Goal: Task Accomplishment & Management: Use online tool/utility

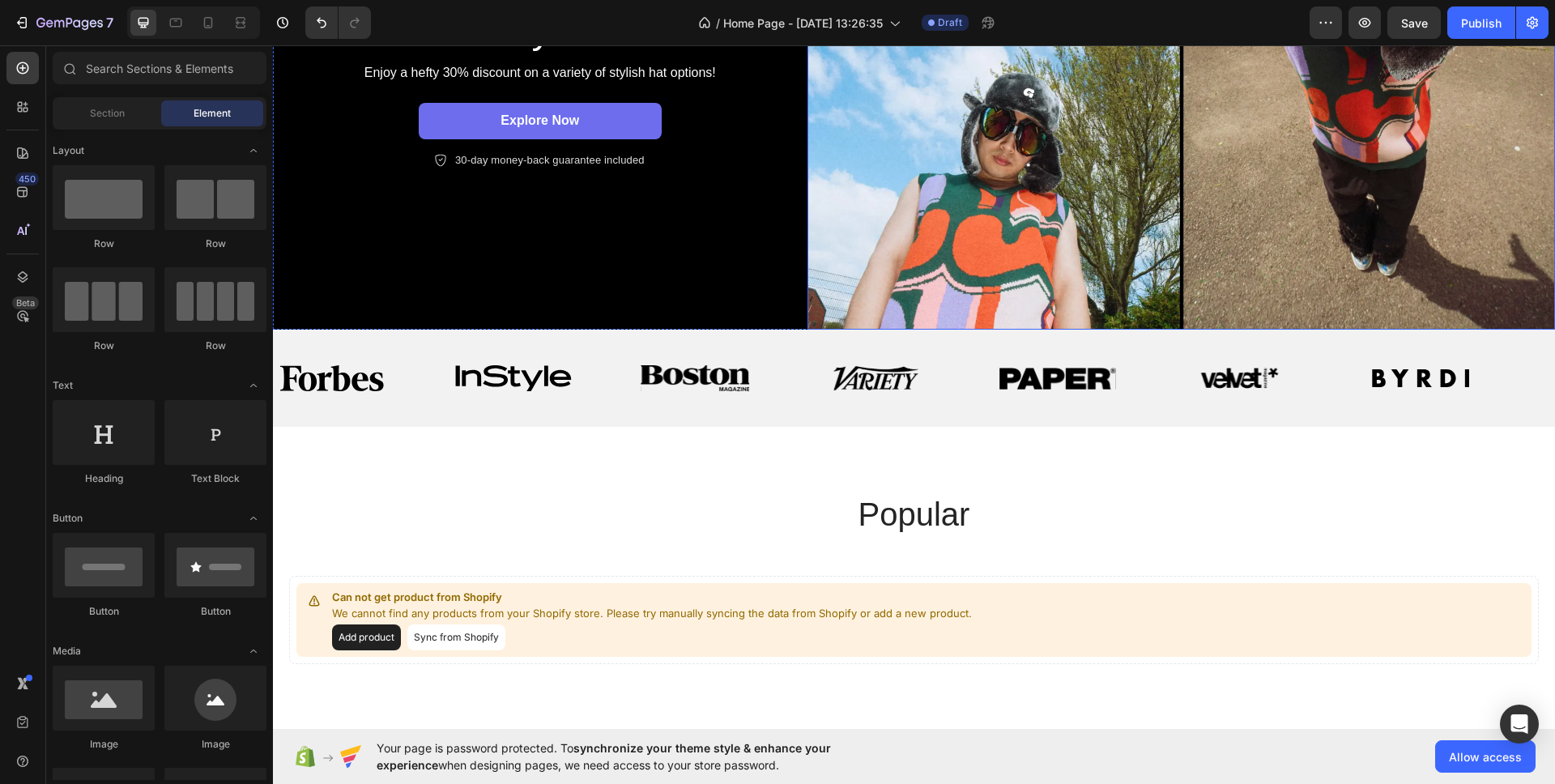
scroll to position [452, 0]
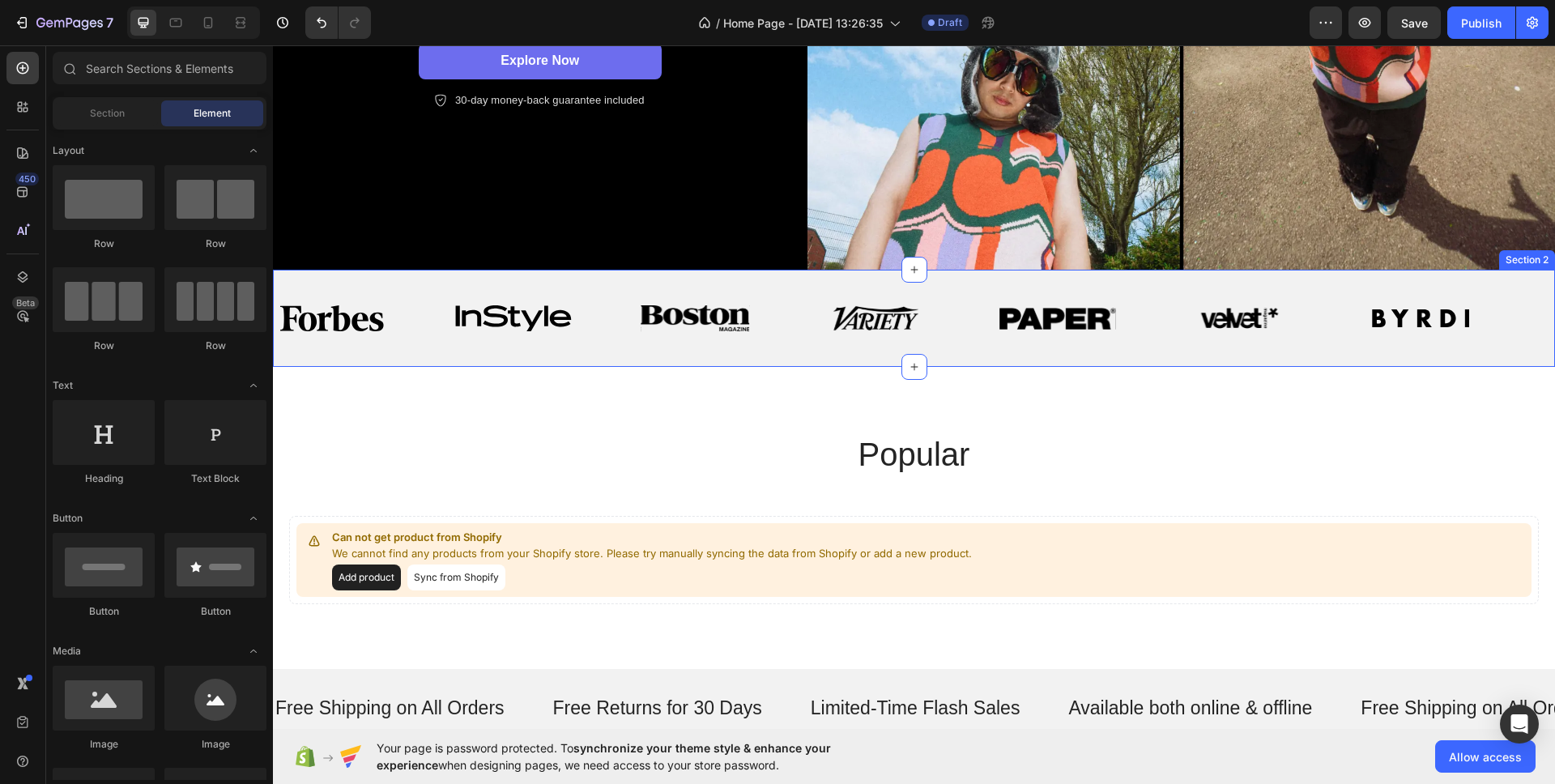
click at [579, 282] on div "Image Image Image Image Image Image Image Image Image Image Image Image Image I…" at bounding box center [915, 319] width 1283 height 97
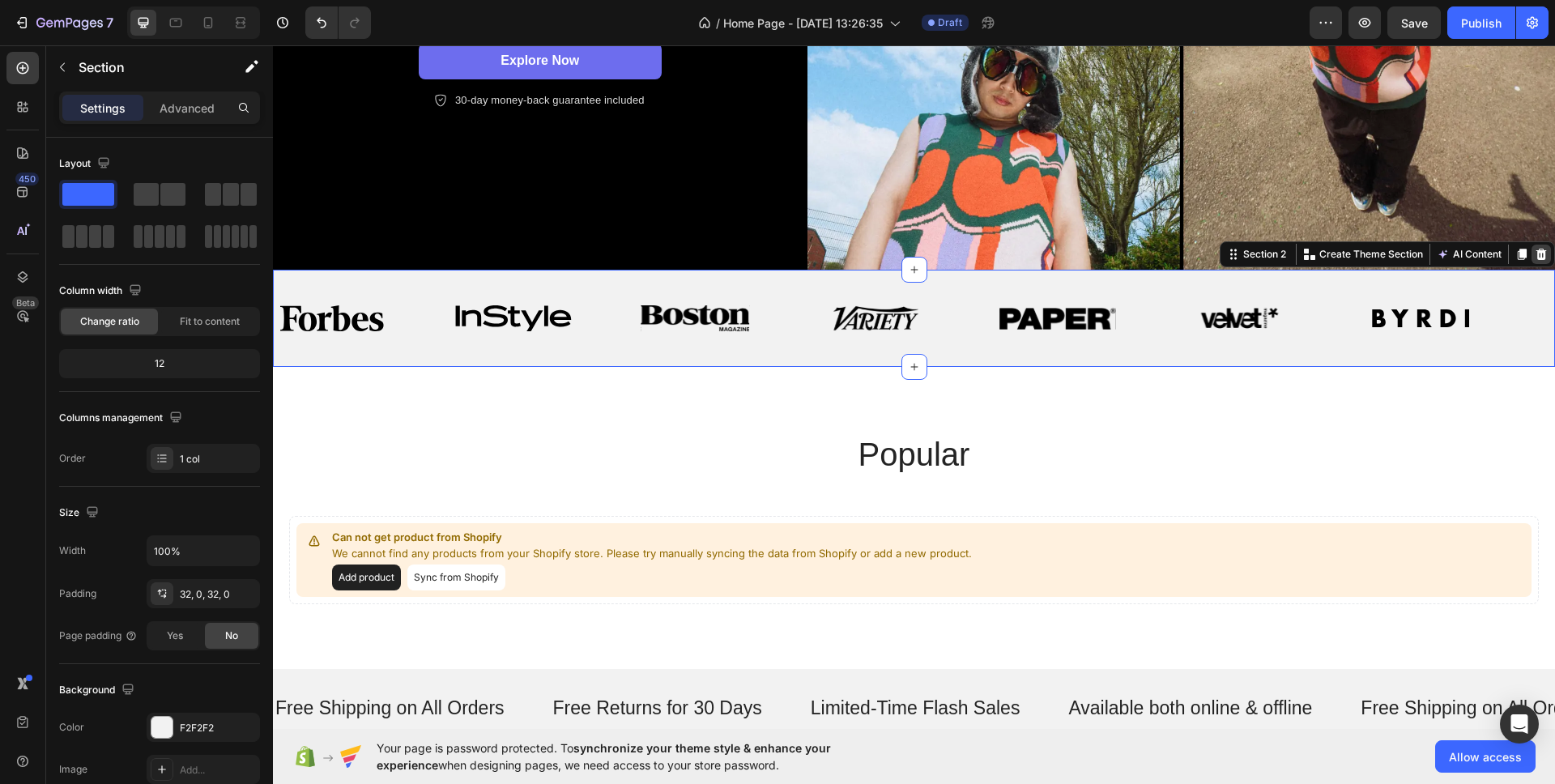
click at [1535, 254] on icon at bounding box center [1542, 254] width 13 height 13
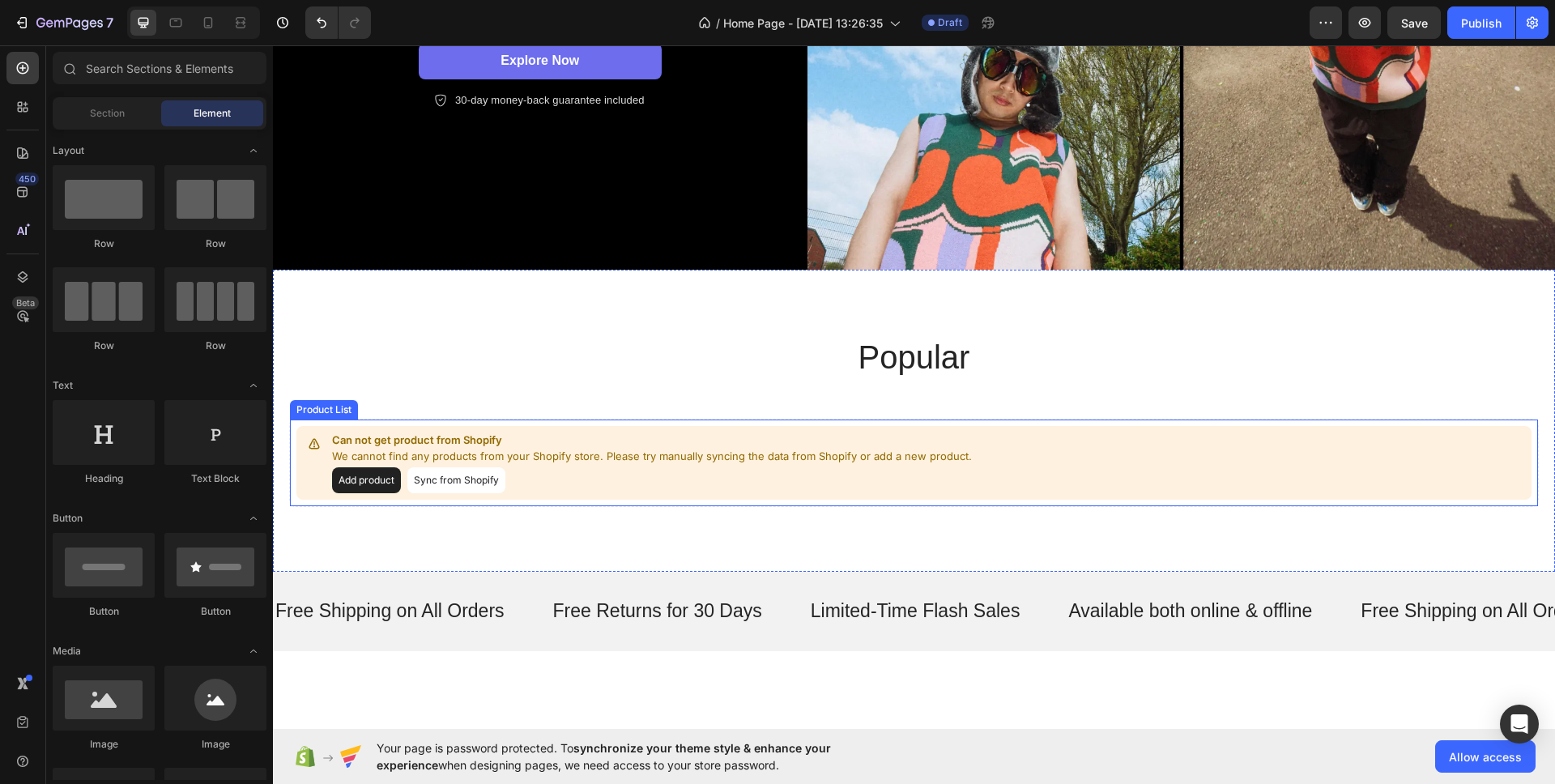
click at [435, 475] on button "Sync from Shopify" at bounding box center [456, 479] width 98 height 26
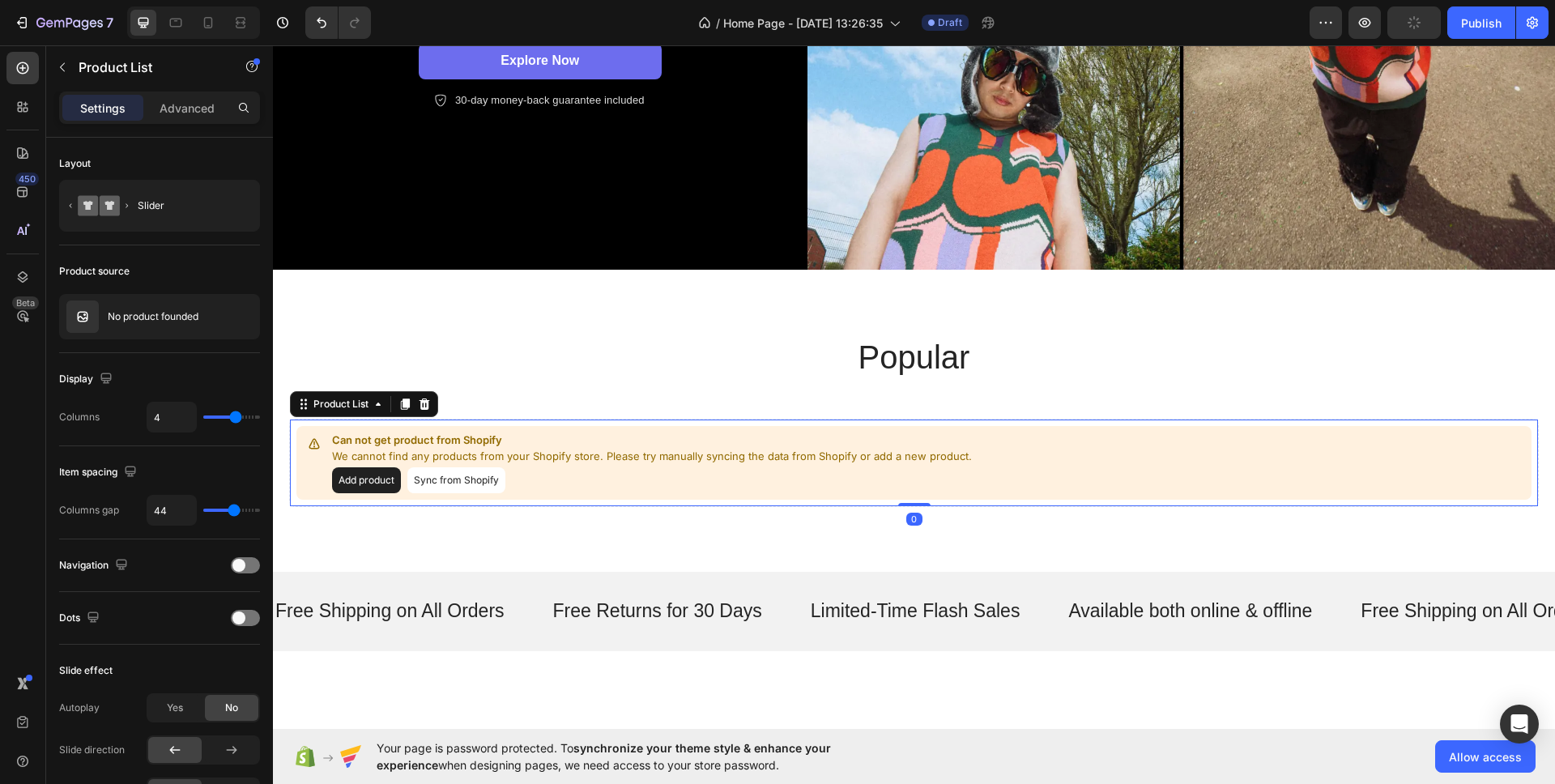
click at [484, 483] on button "Sync from Shopify" at bounding box center [456, 479] width 98 height 26
click at [424, 400] on icon at bounding box center [424, 404] width 11 height 12
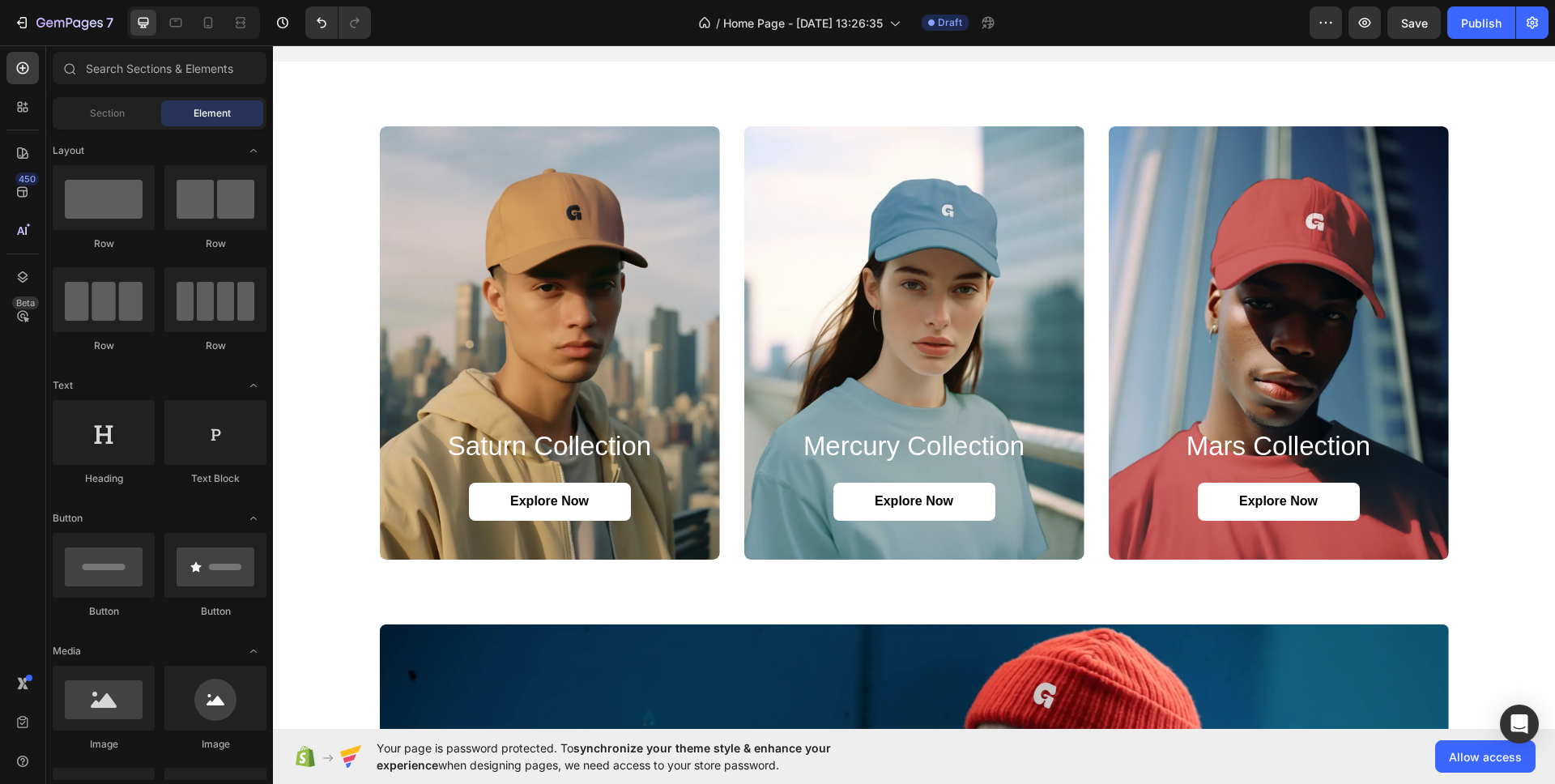
scroll to position [989, 0]
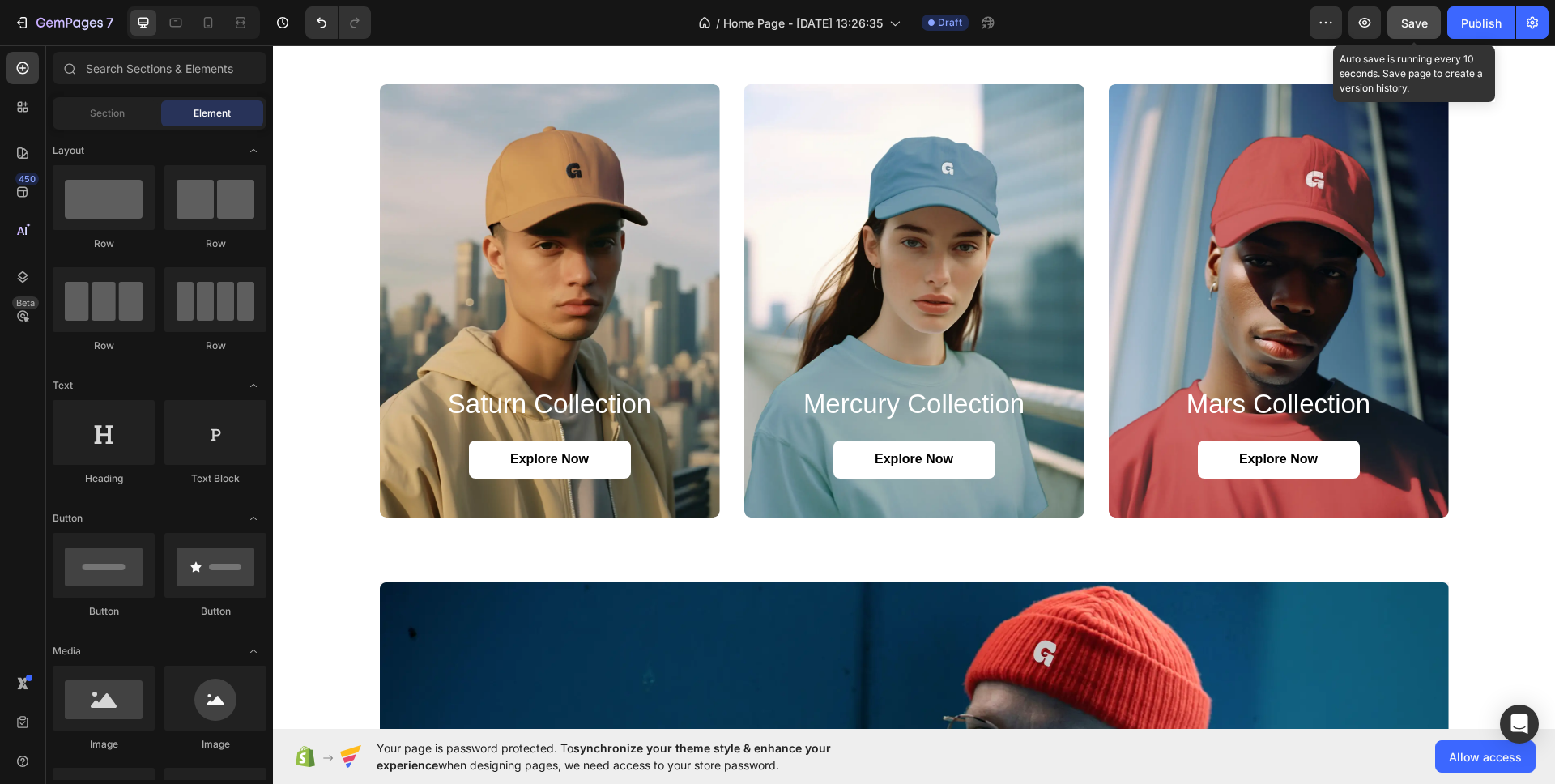
click at [1413, 19] on span "Save" at bounding box center [1415, 23] width 26 height 14
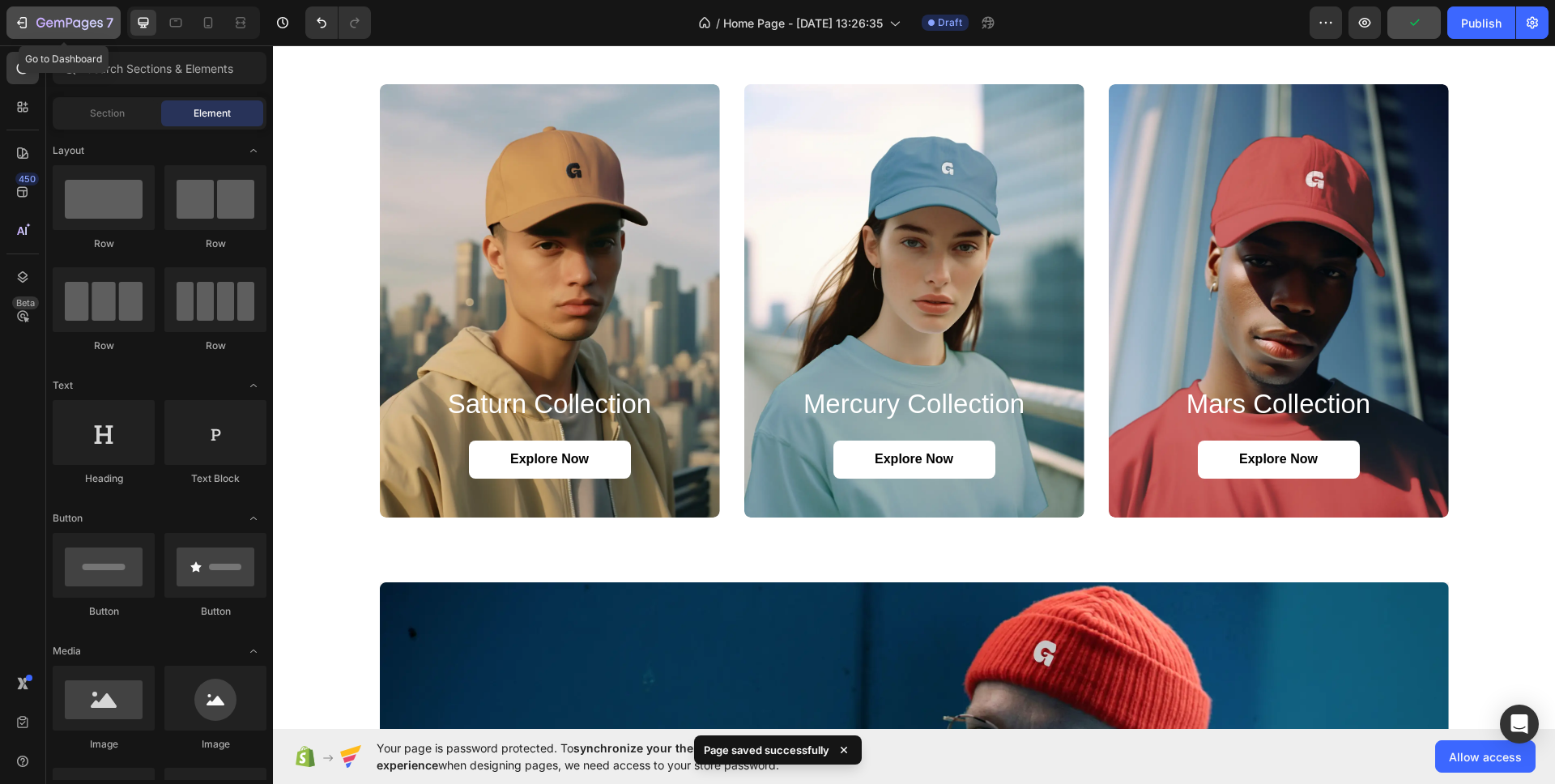
click at [81, 32] on button "7" at bounding box center [64, 22] width 114 height 32
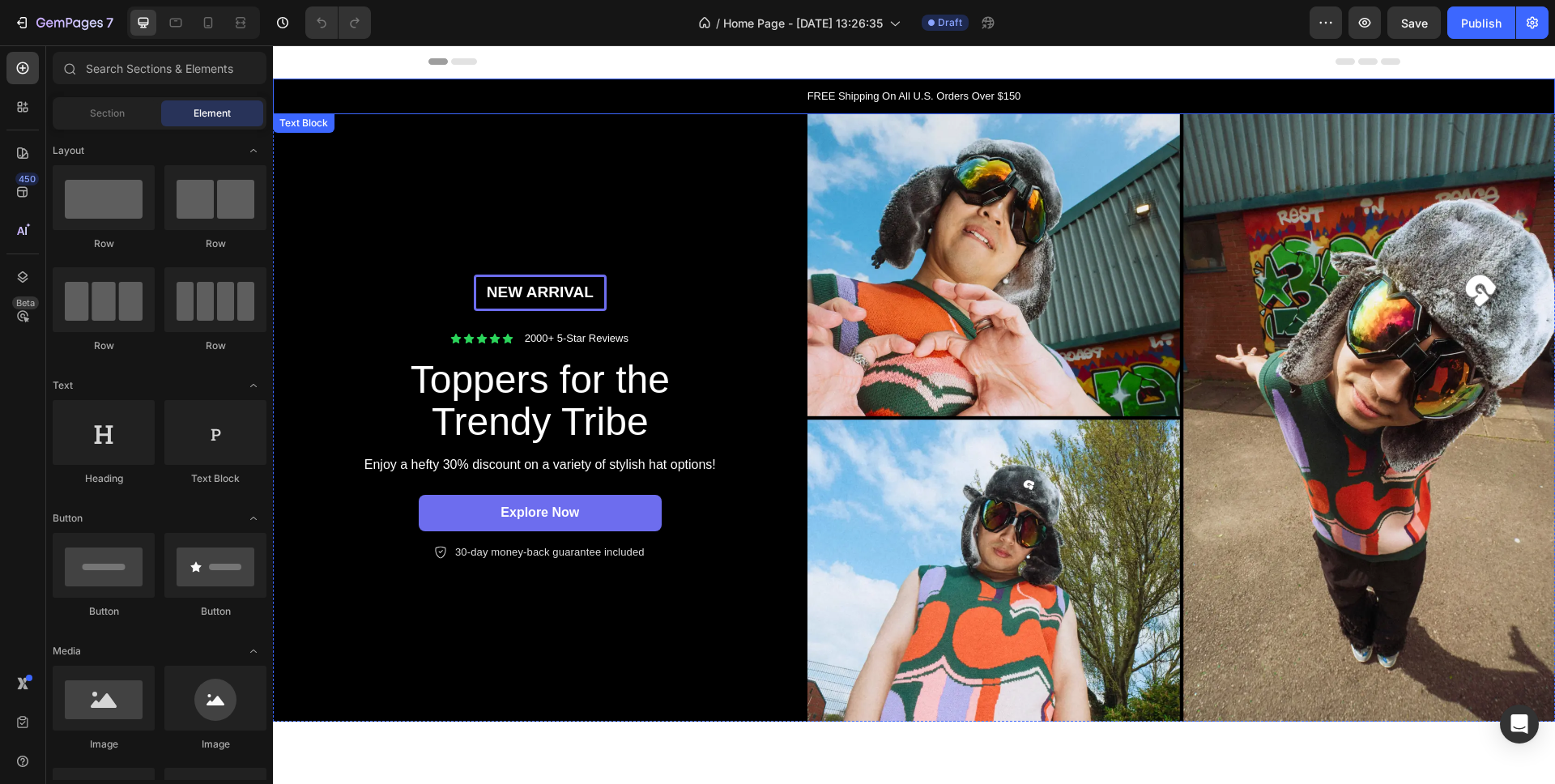
click at [981, 99] on p "FREE Shipping On All U.S. Orders Over $150" at bounding box center [915, 97] width 1279 height 17
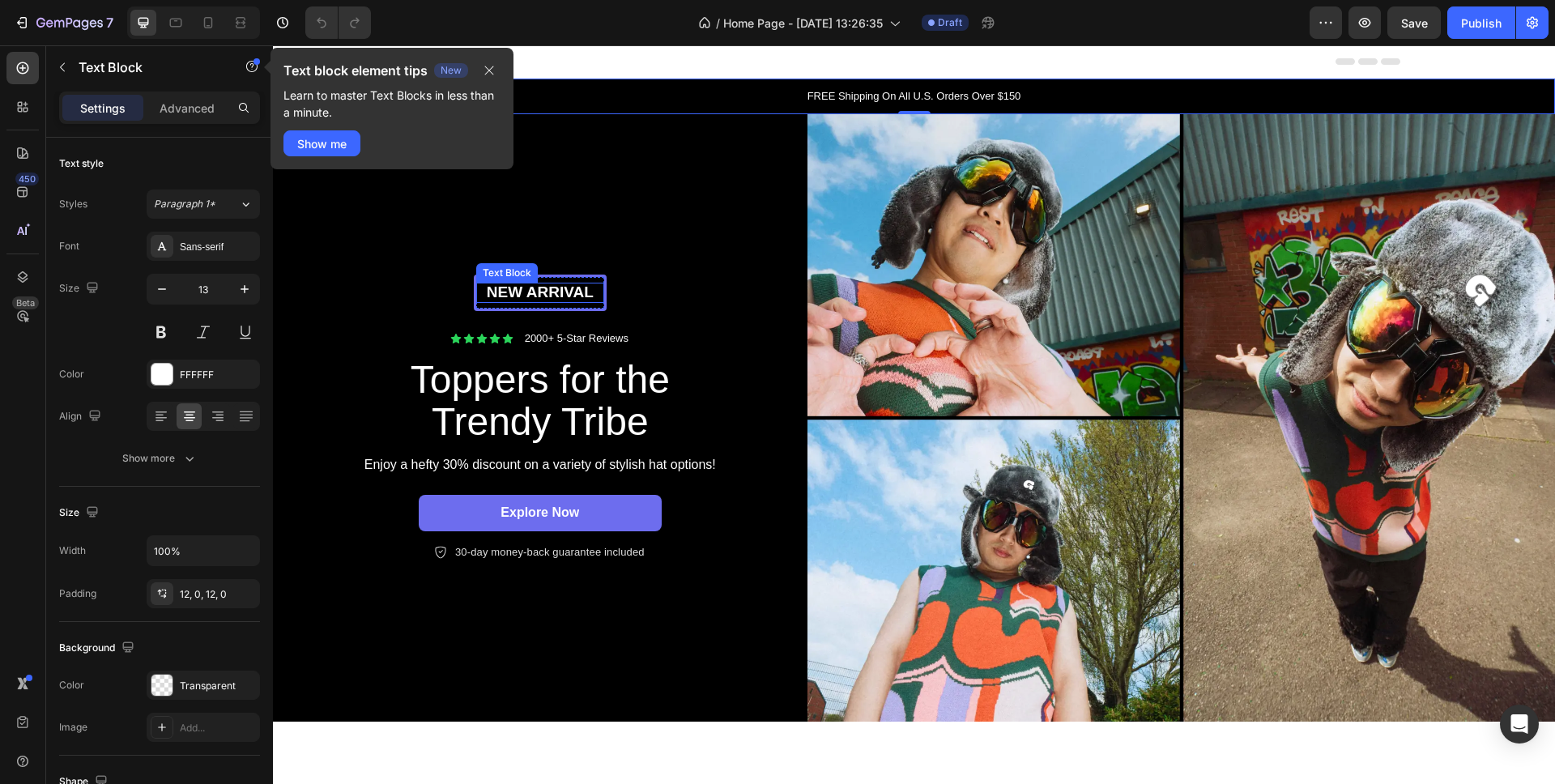
click at [535, 284] on p "New arrival" at bounding box center [540, 293] width 125 height 21
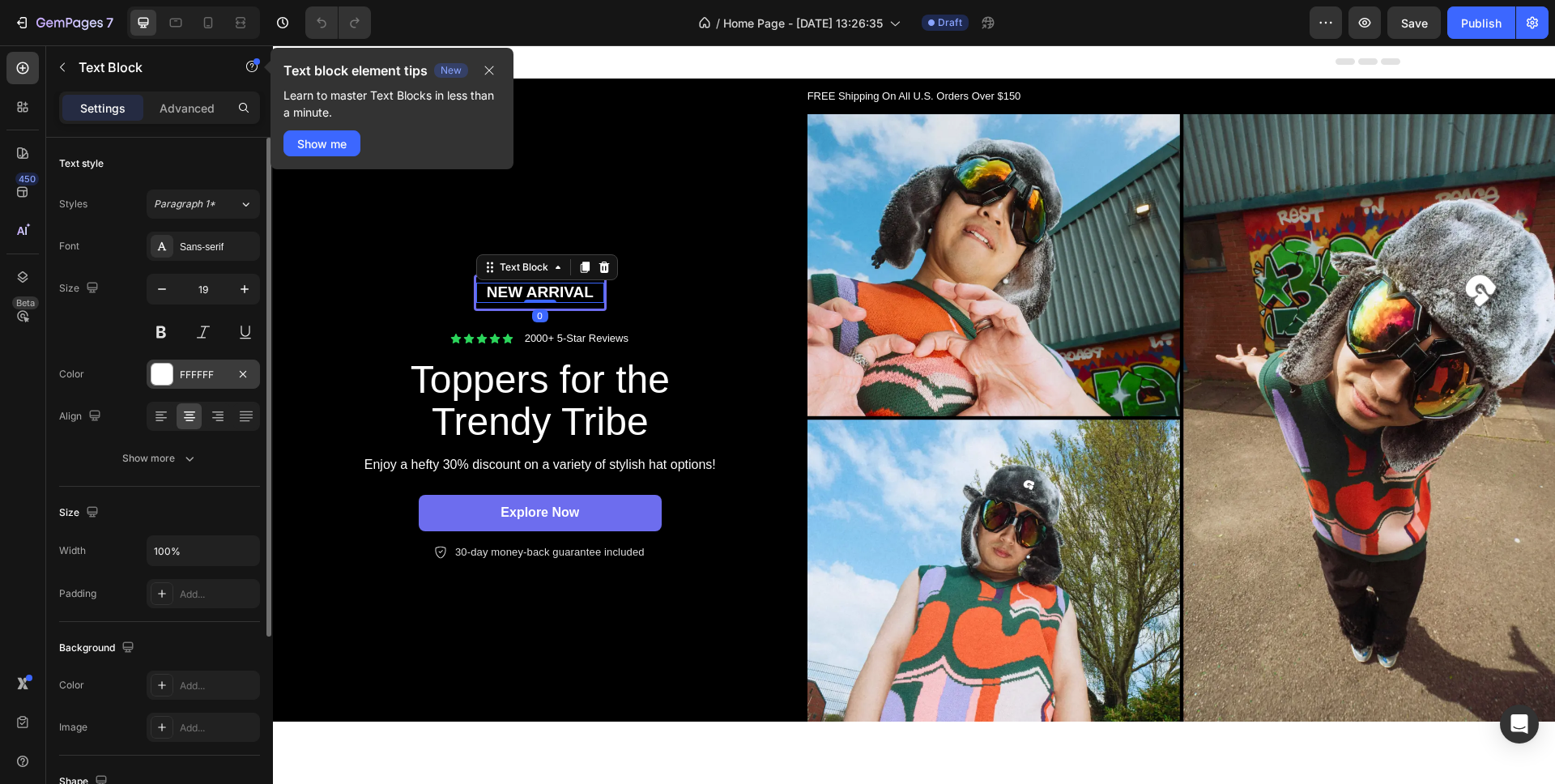
click at [224, 371] on div "FFFFFF" at bounding box center [203, 375] width 47 height 15
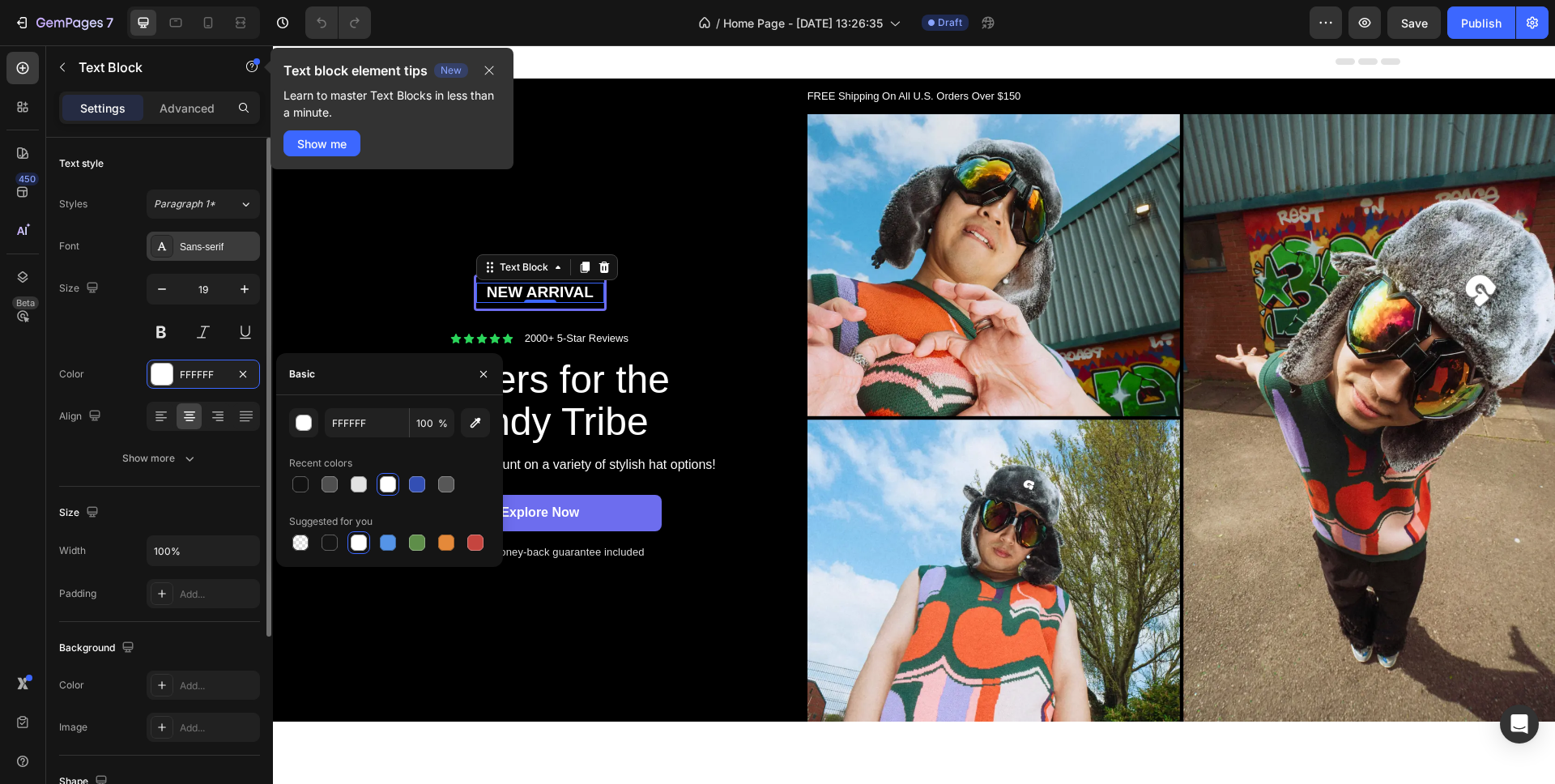
click at [225, 245] on div "Sans-serif" at bounding box center [218, 248] width 76 height 15
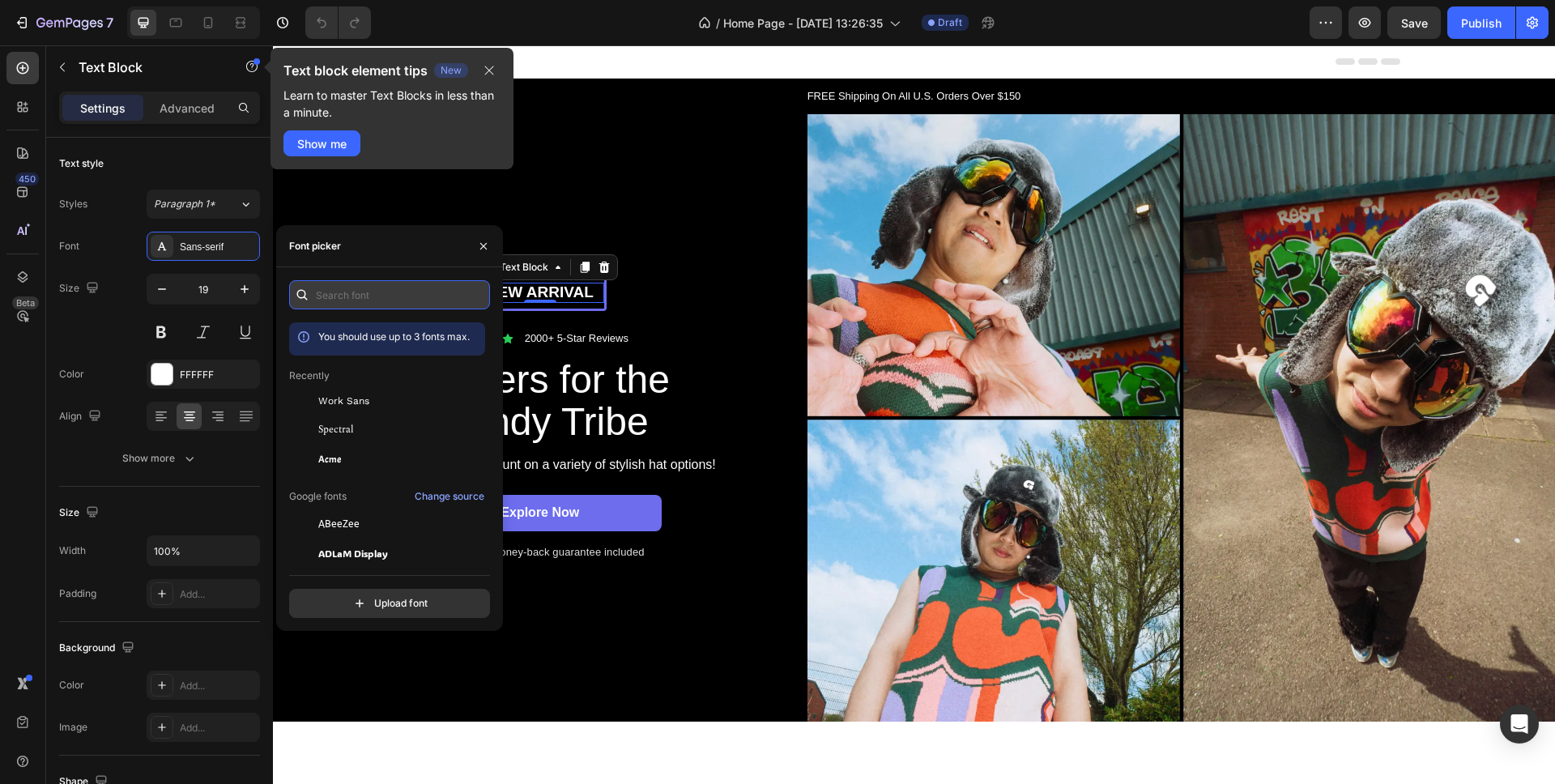
click at [325, 290] on input "text" at bounding box center [389, 295] width 201 height 29
paste input "manrope"
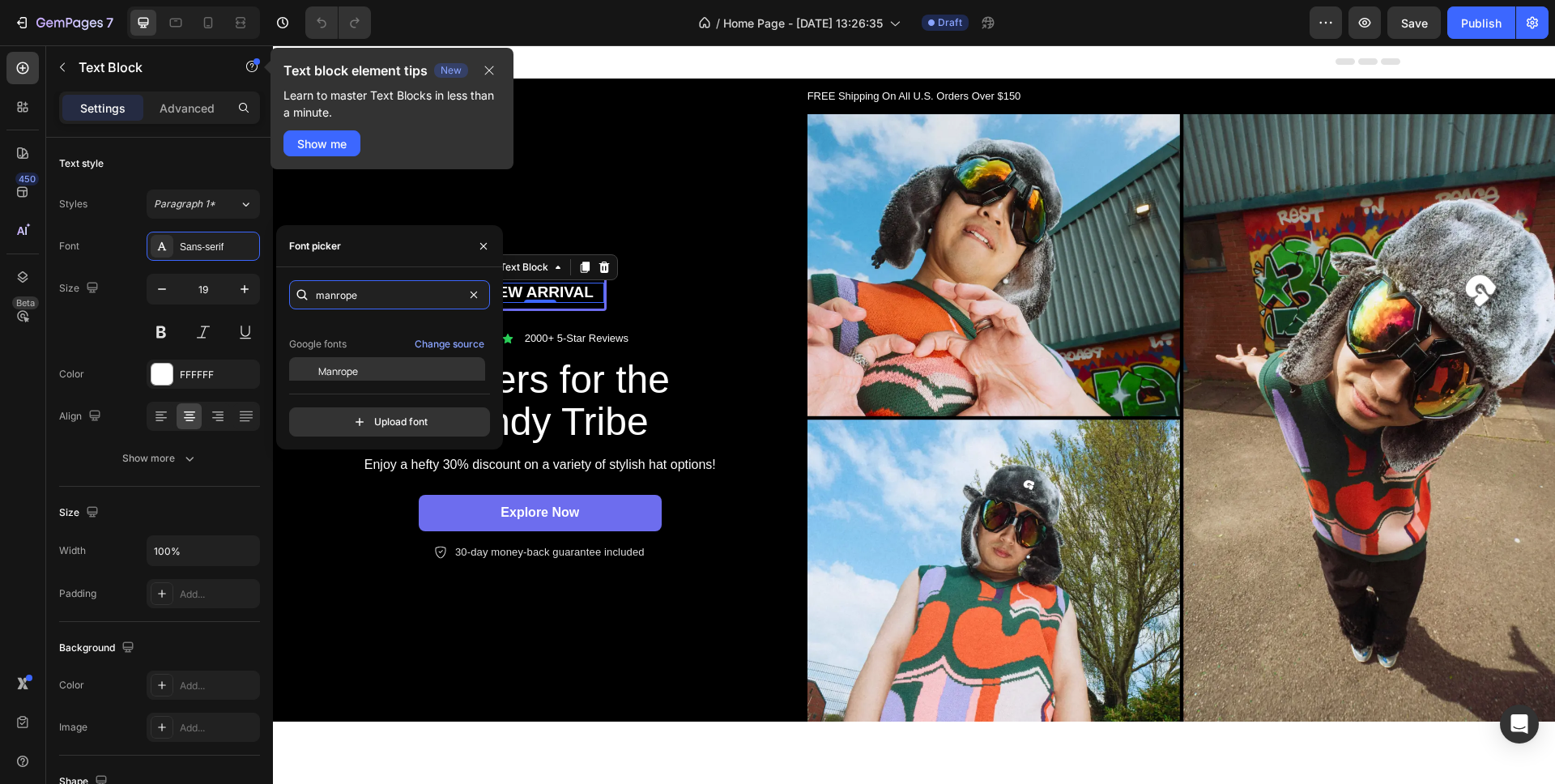
scroll to position [40, 0]
type input "manrope"
click at [379, 362] on div "Manrope" at bounding box center [400, 366] width 163 height 15
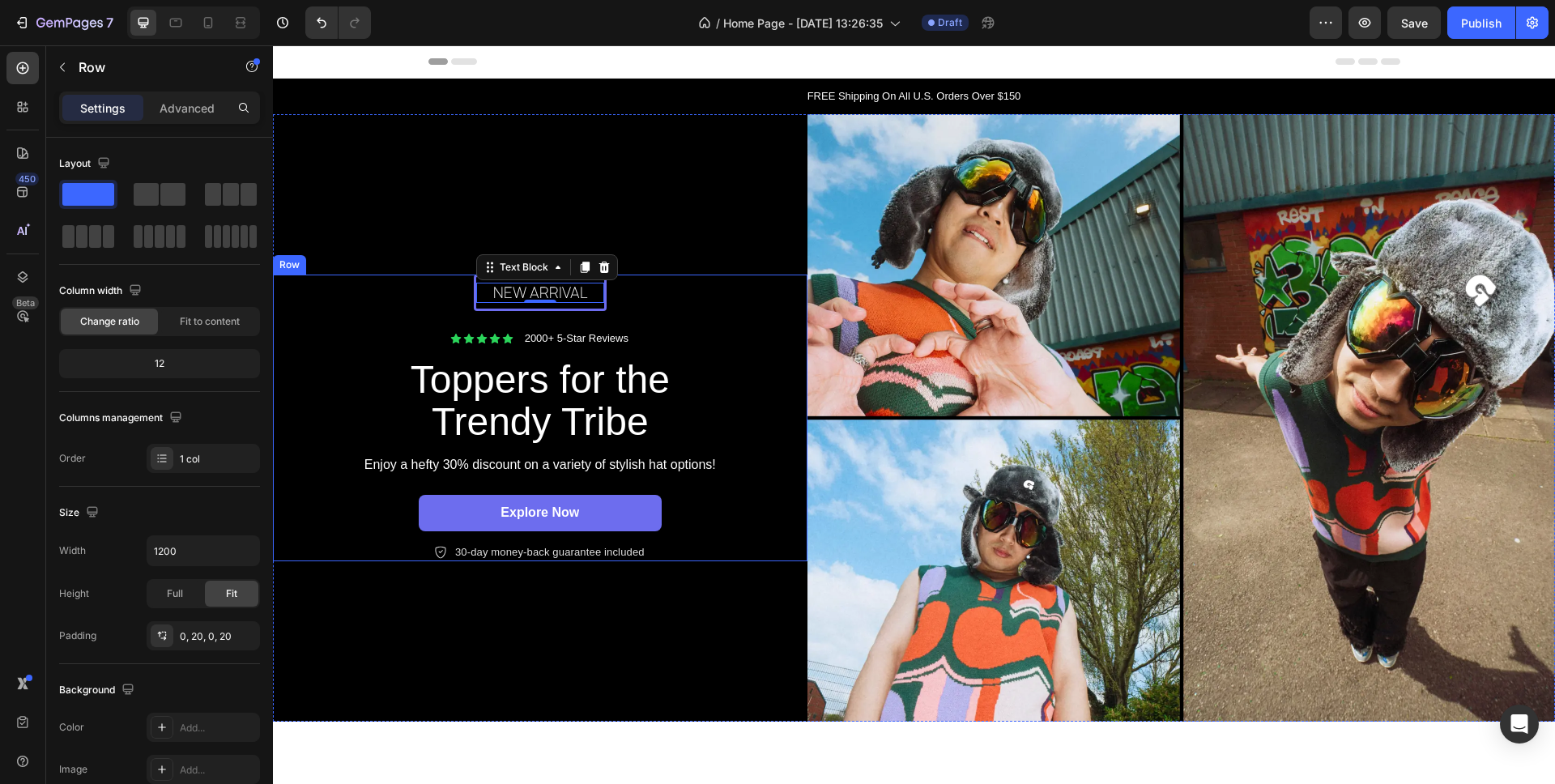
click at [778, 276] on div "New arrival Text Block 0 Row Icon Icon Icon Icon Icon Icon List 2000+ 5-Star Re…" at bounding box center [540, 418] width 503 height 286
click at [553, 411] on h2 "Toppers for the Trendy Tribe" at bounding box center [541, 402] width 365 height 89
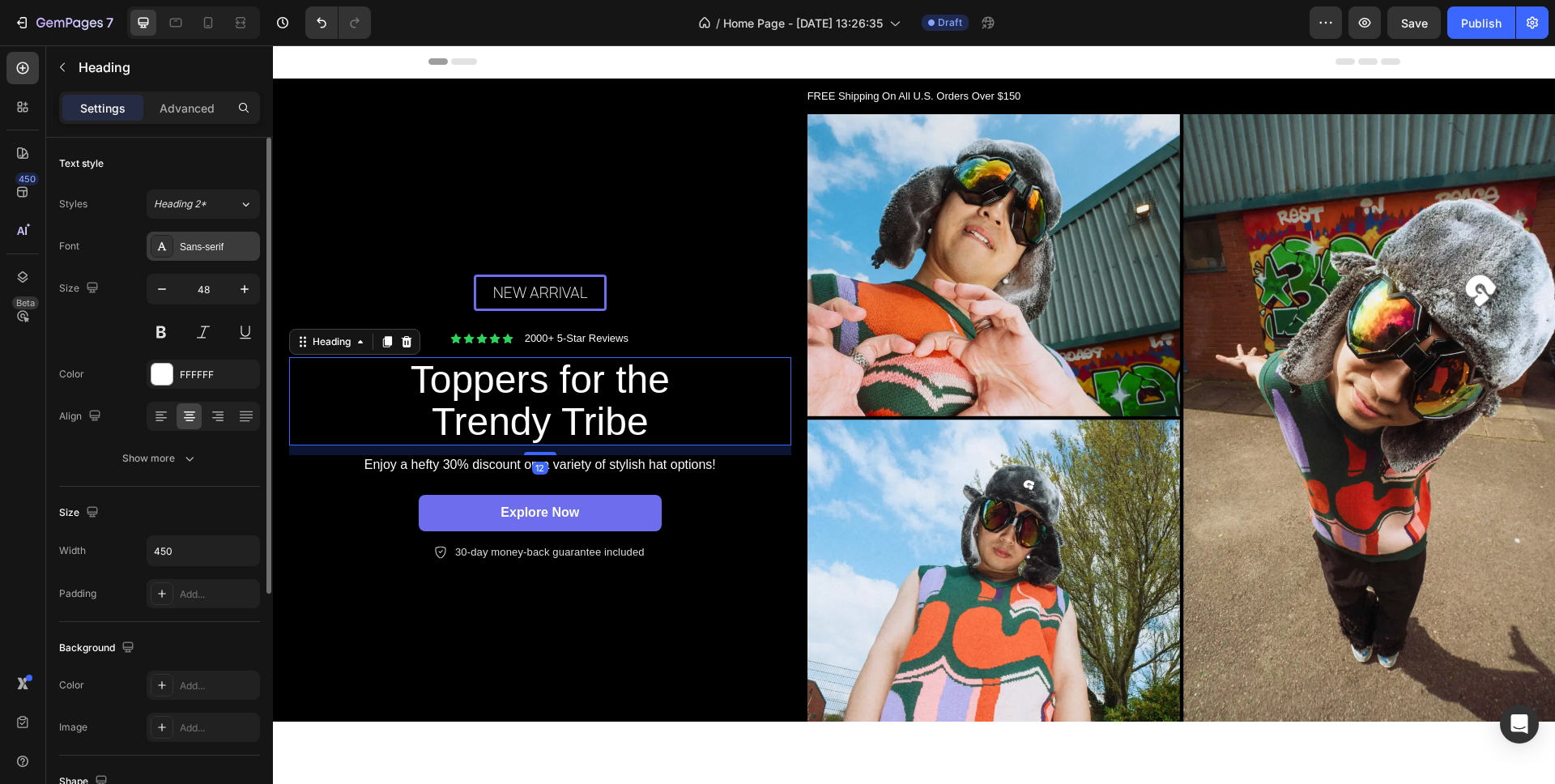
click at [212, 255] on div "Sans-serif" at bounding box center [203, 246] width 113 height 29
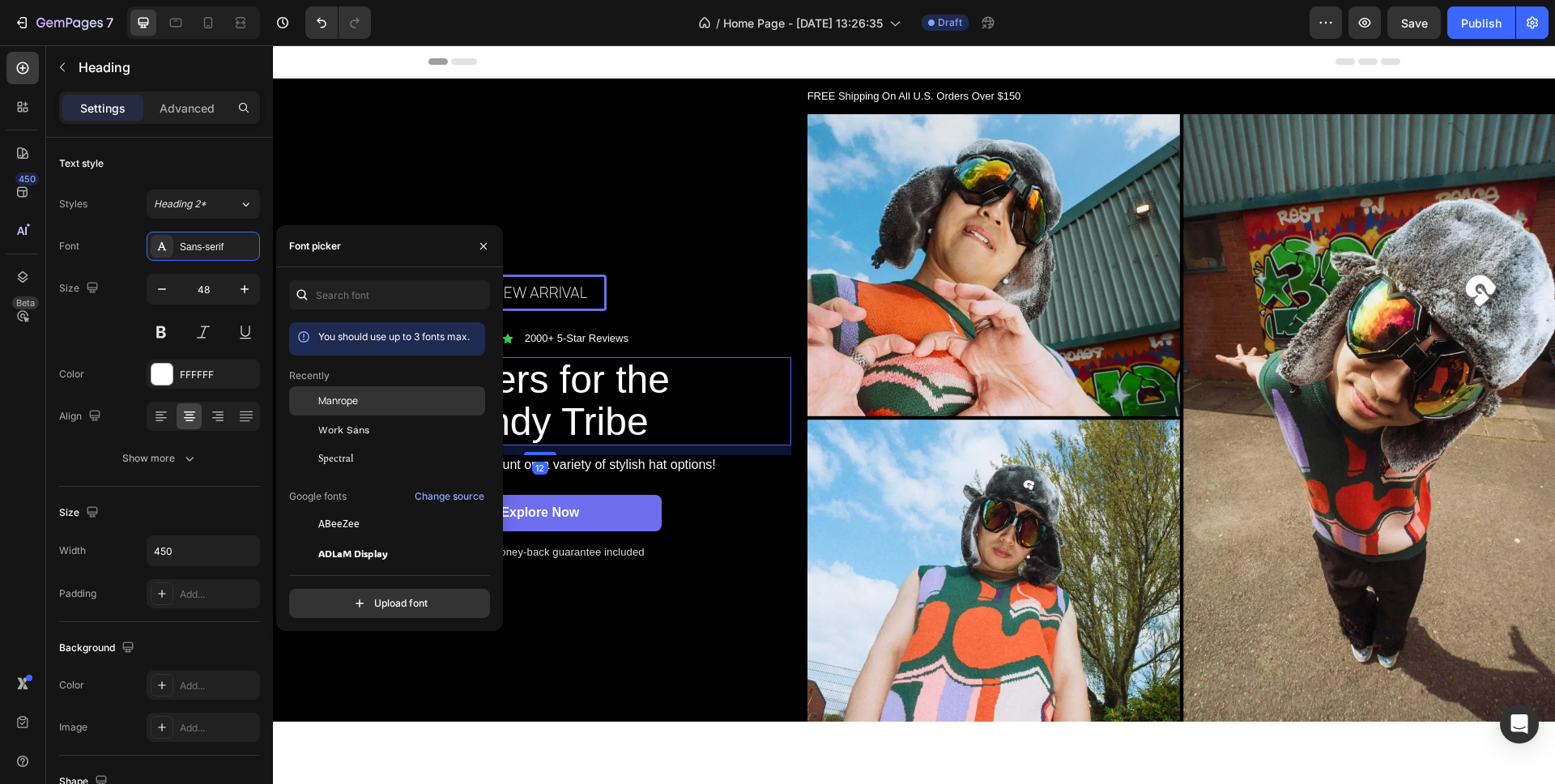
click at [327, 405] on span "Manrope" at bounding box center [338, 401] width 40 height 15
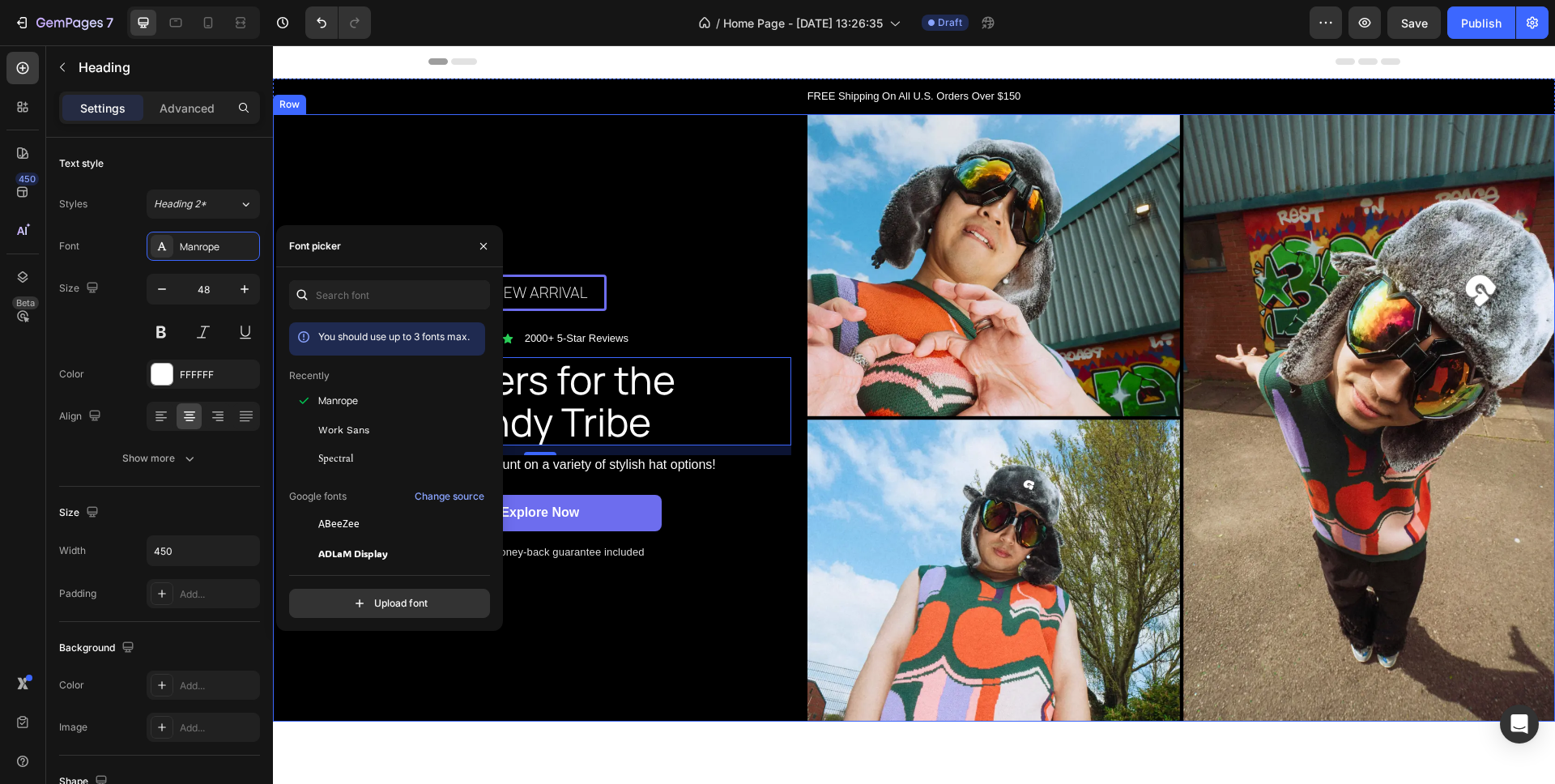
click at [610, 588] on div "New arrival Text [GEOGRAPHIC_DATA] Icon Icon Icon Icon Icon Icon List 2000+ 5-S…" at bounding box center [541, 418] width 535 height 608
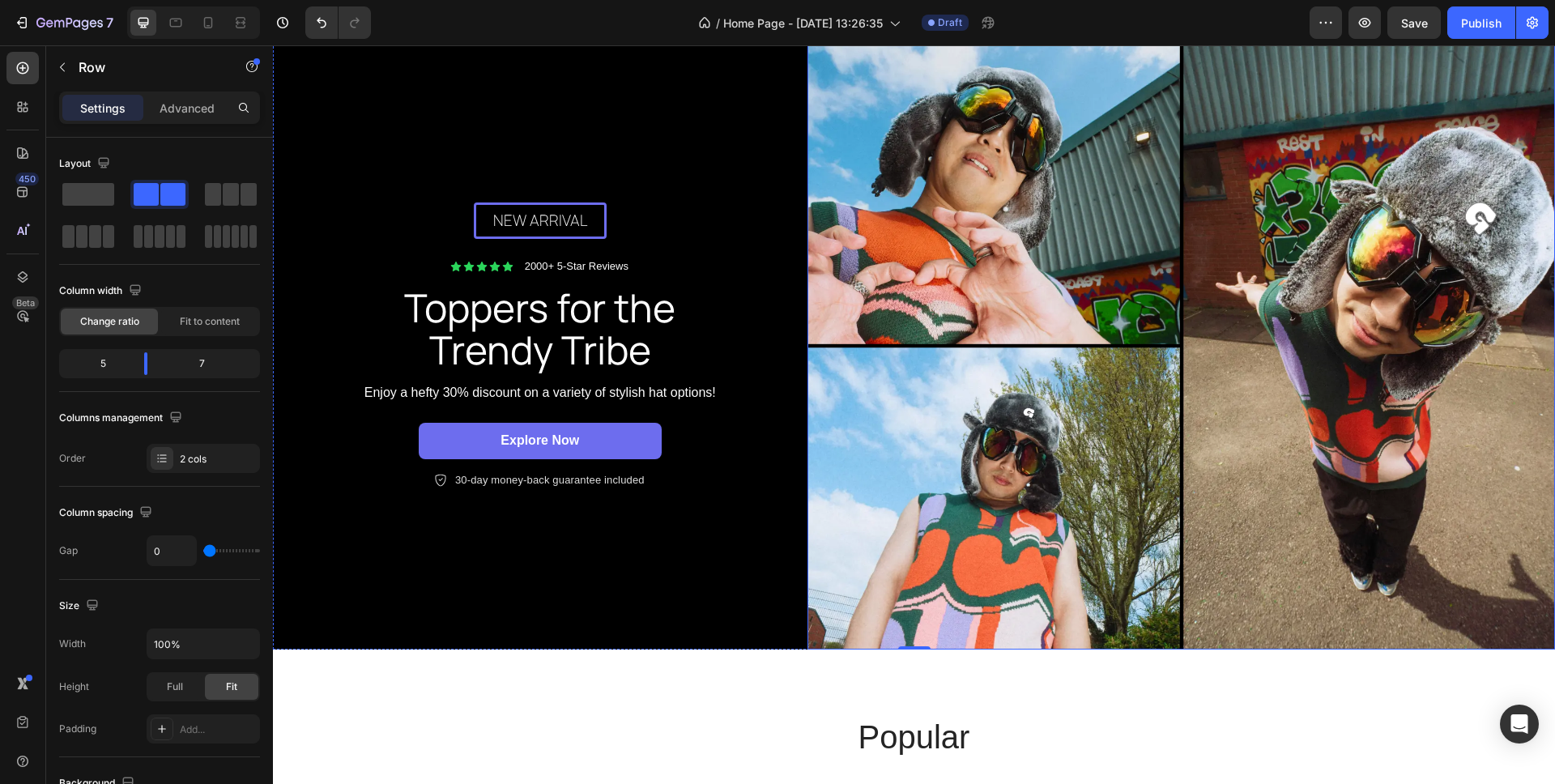
scroll to position [83, 0]
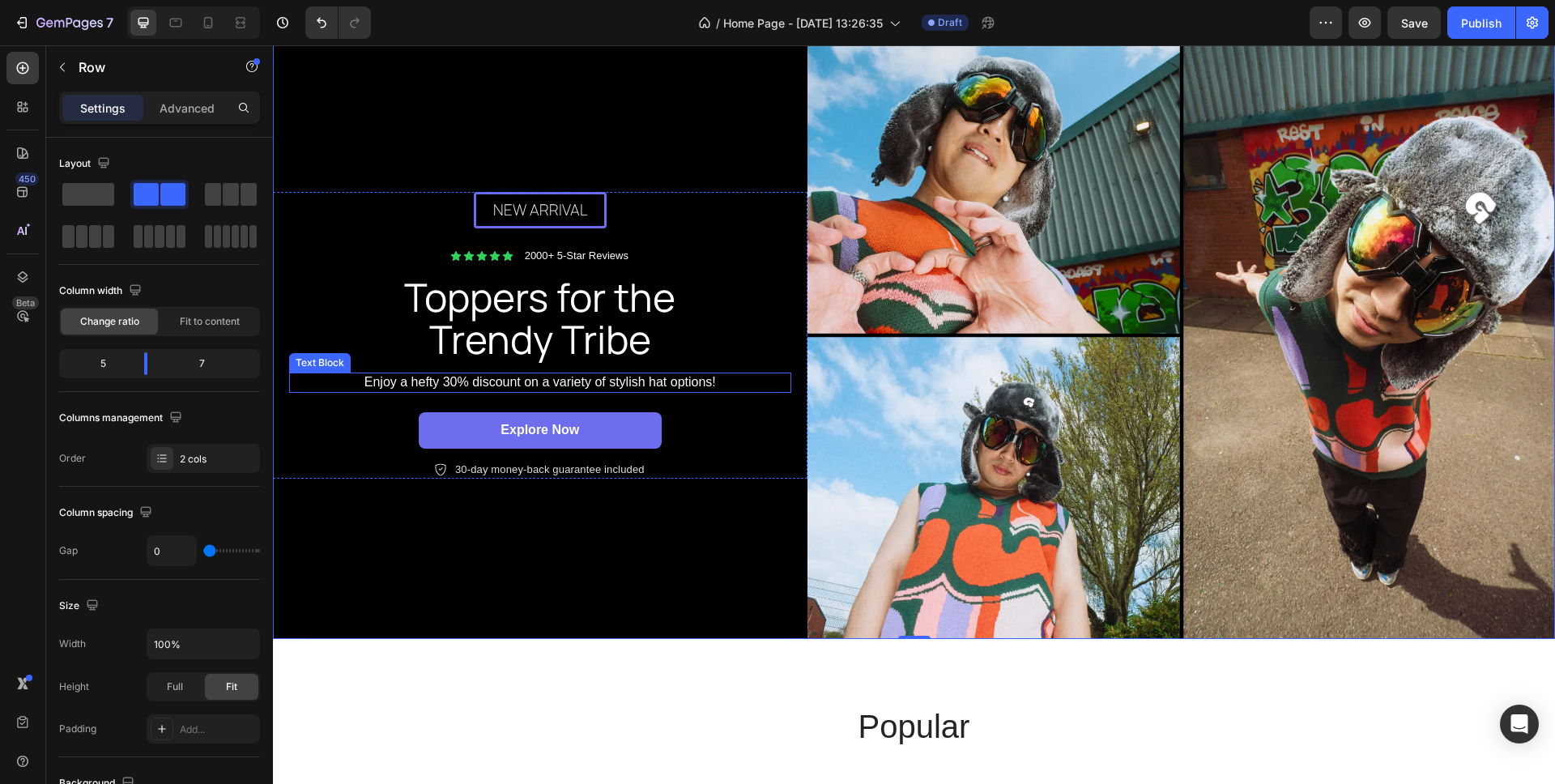
click at [492, 383] on p "Enjoy a hefty 30% discount on a variety of stylish hat options!" at bounding box center [540, 382] width 499 height 17
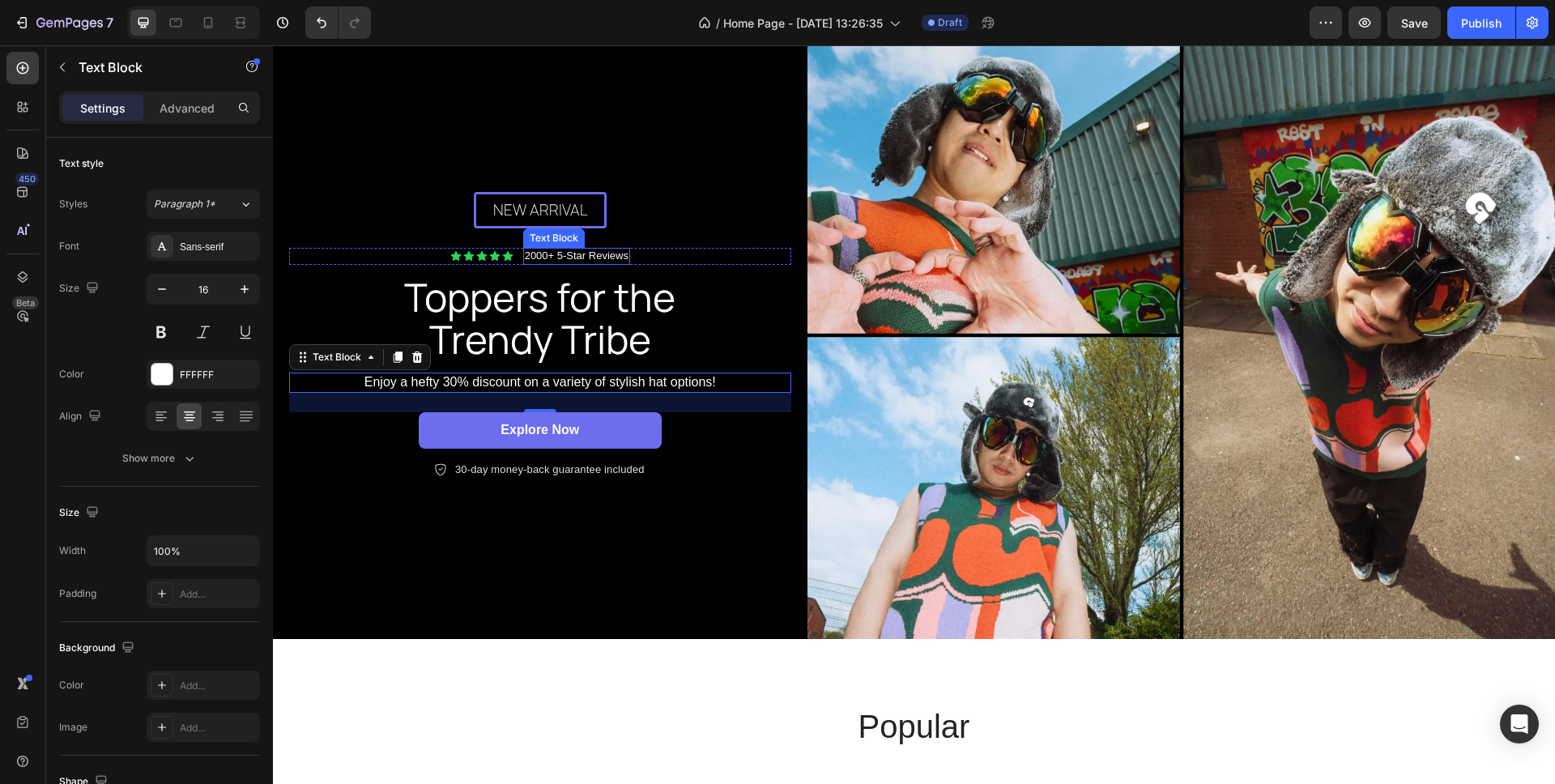
click at [567, 255] on p "2000+ 5-Star Reviews" at bounding box center [577, 256] width 104 height 14
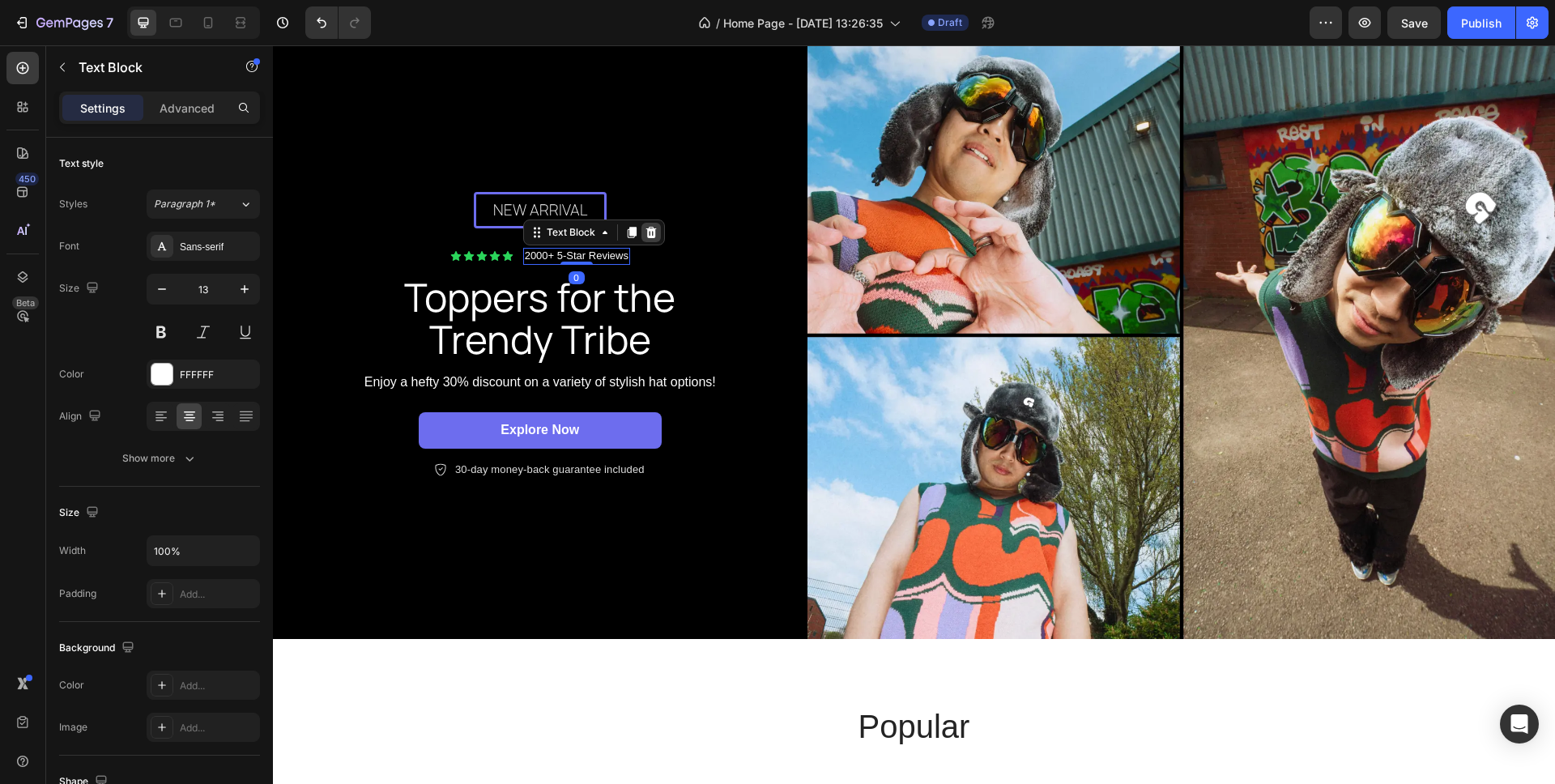
click at [645, 236] on div at bounding box center [651, 233] width 20 height 20
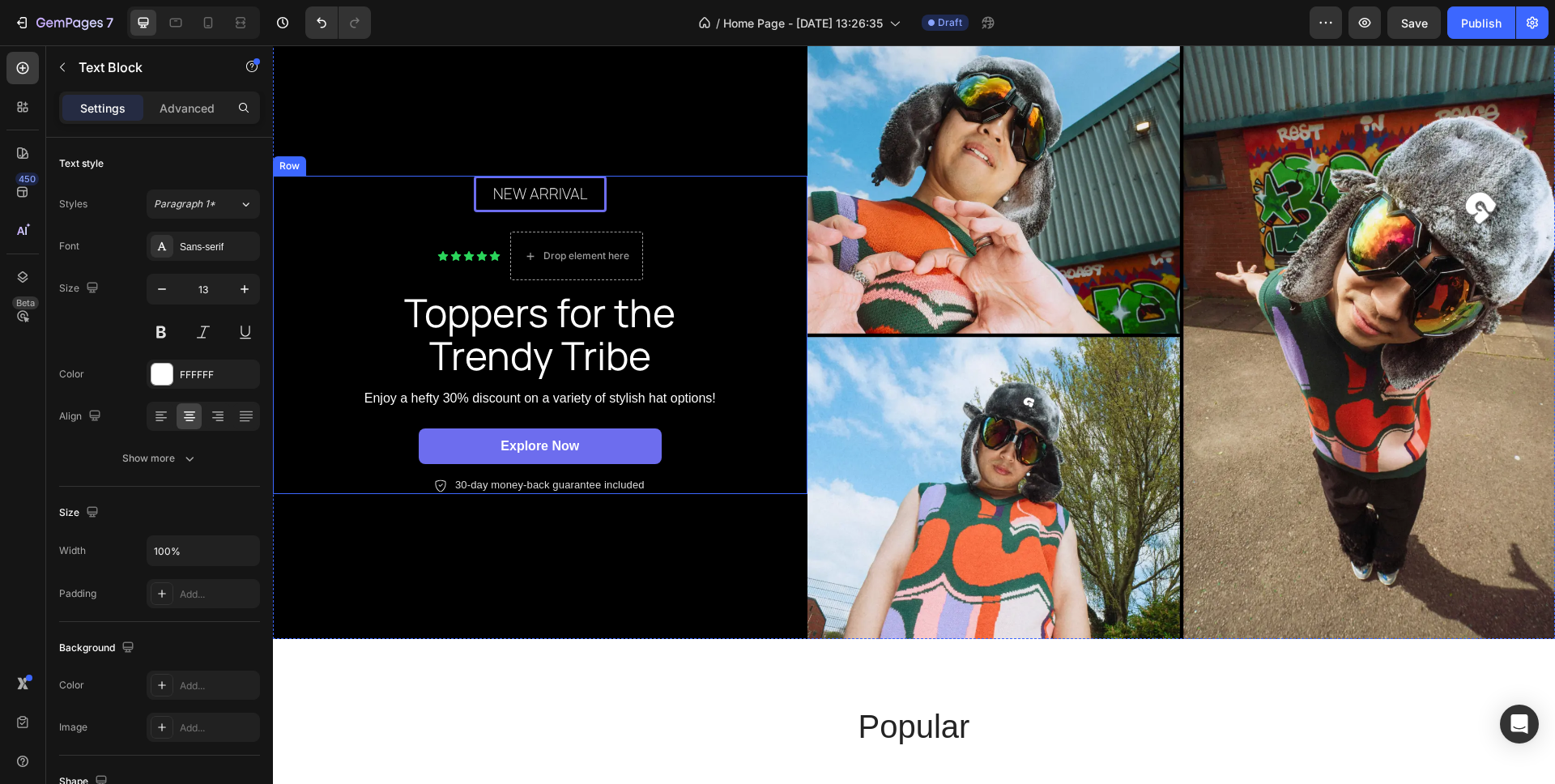
scroll to position [67, 0]
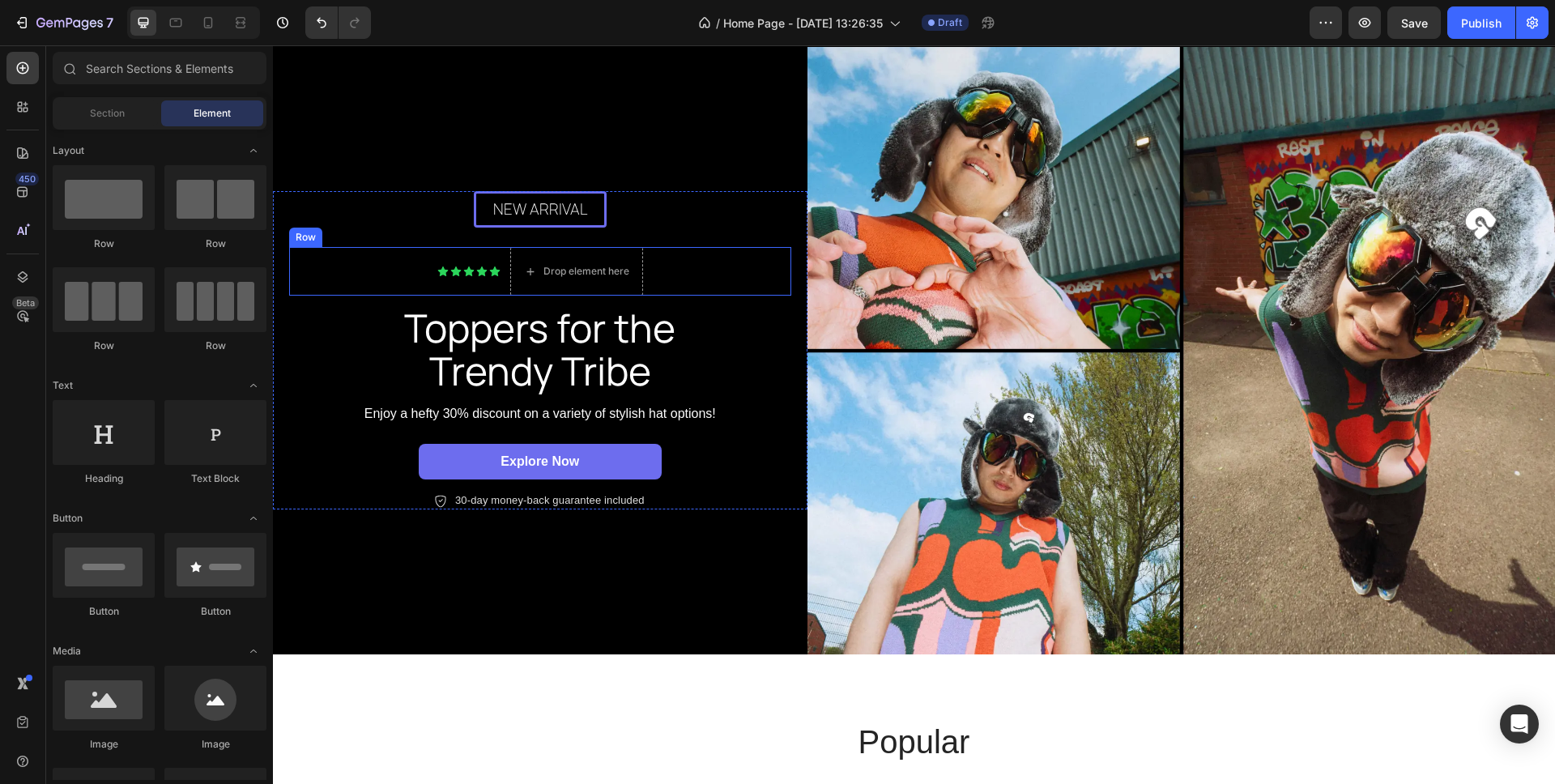
click at [476, 266] on icon at bounding box center [482, 272] width 12 height 12
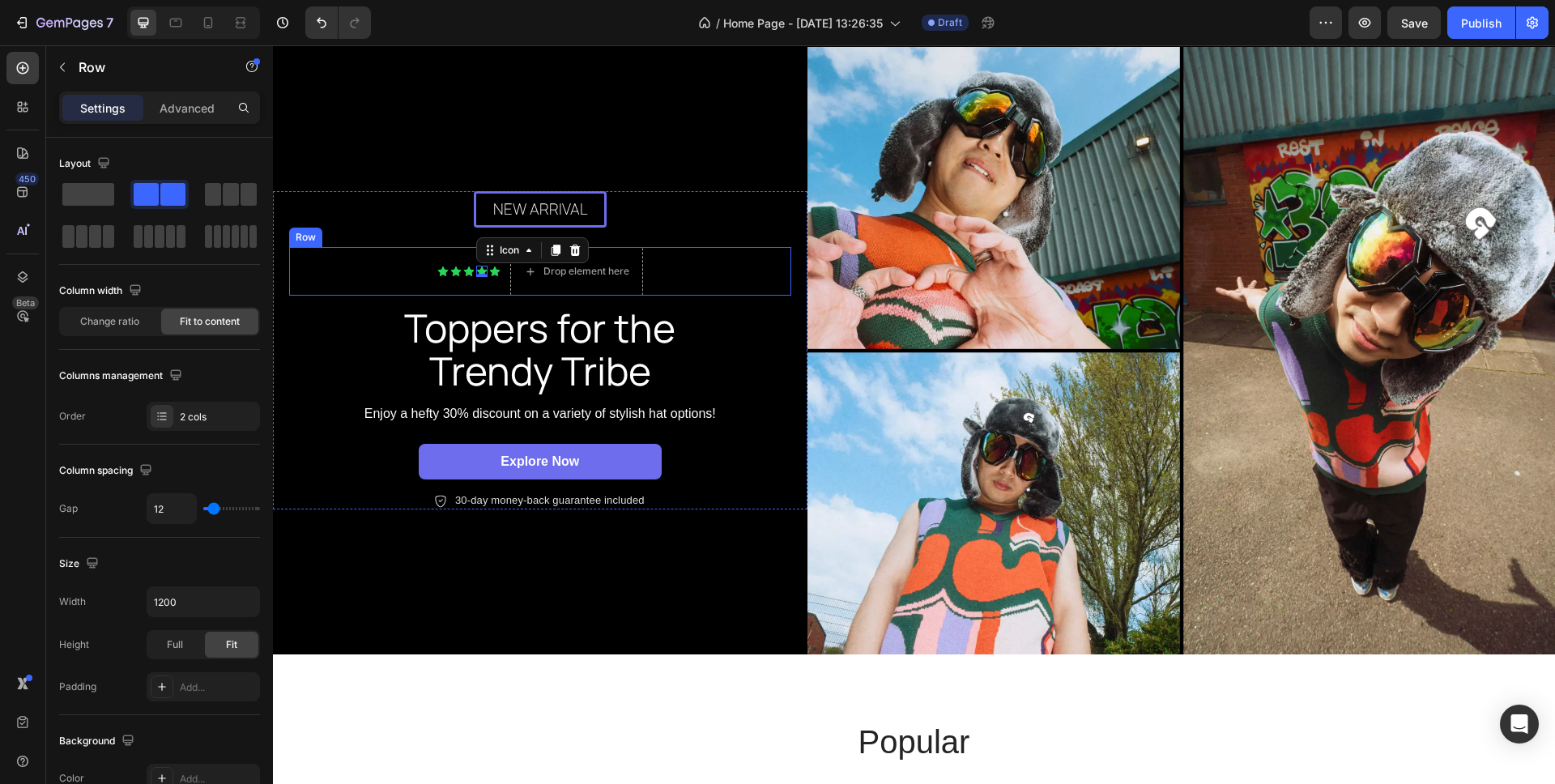
click at [715, 289] on div "Icon Icon Icon Icon 0 Icon Icon List Drop element here Row" at bounding box center [540, 271] width 503 height 49
click at [385, 229] on icon at bounding box center [389, 232] width 11 height 12
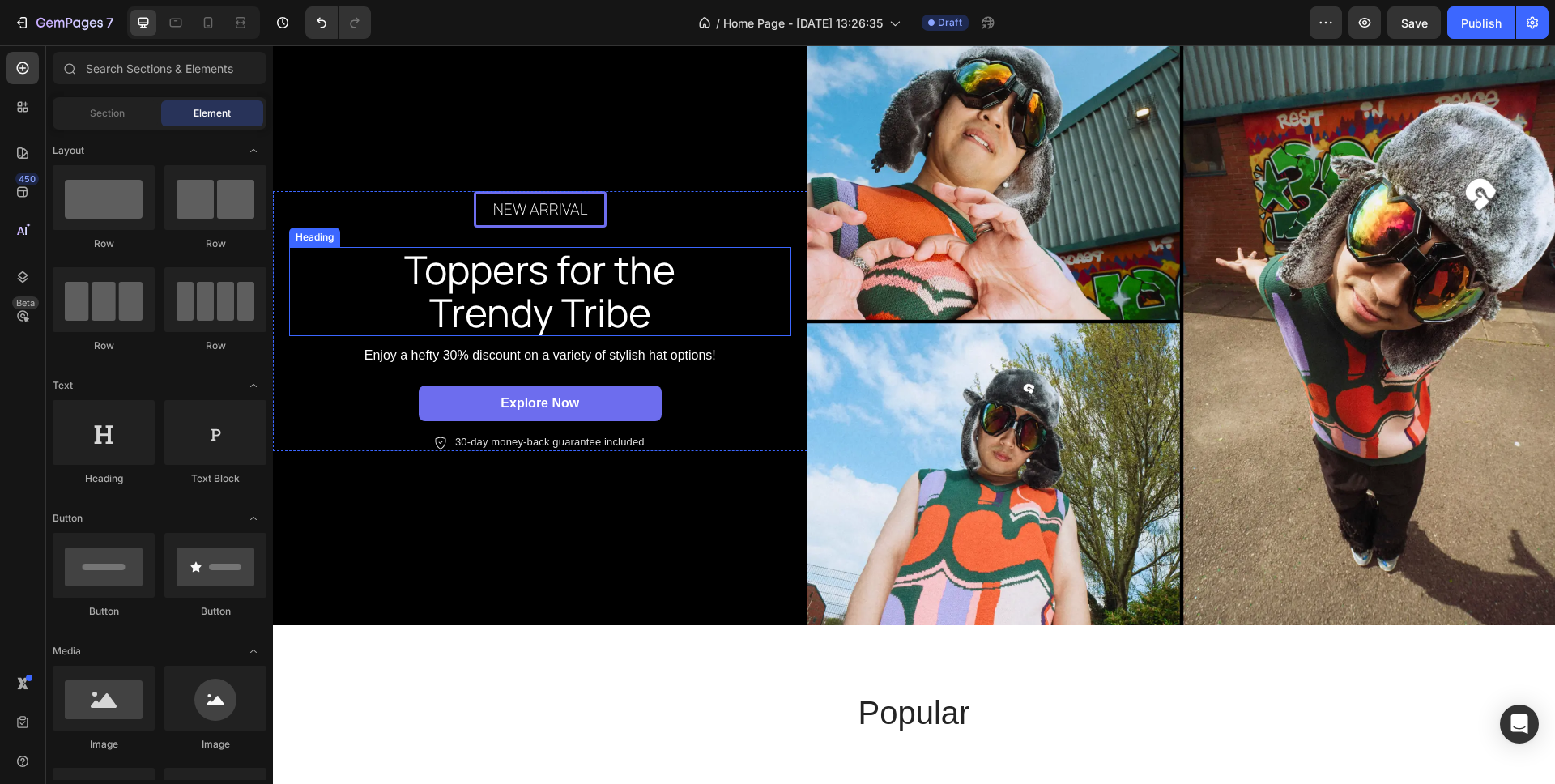
click at [593, 307] on h2 "Toppers for the Trendy Tribe" at bounding box center [541, 291] width 365 height 89
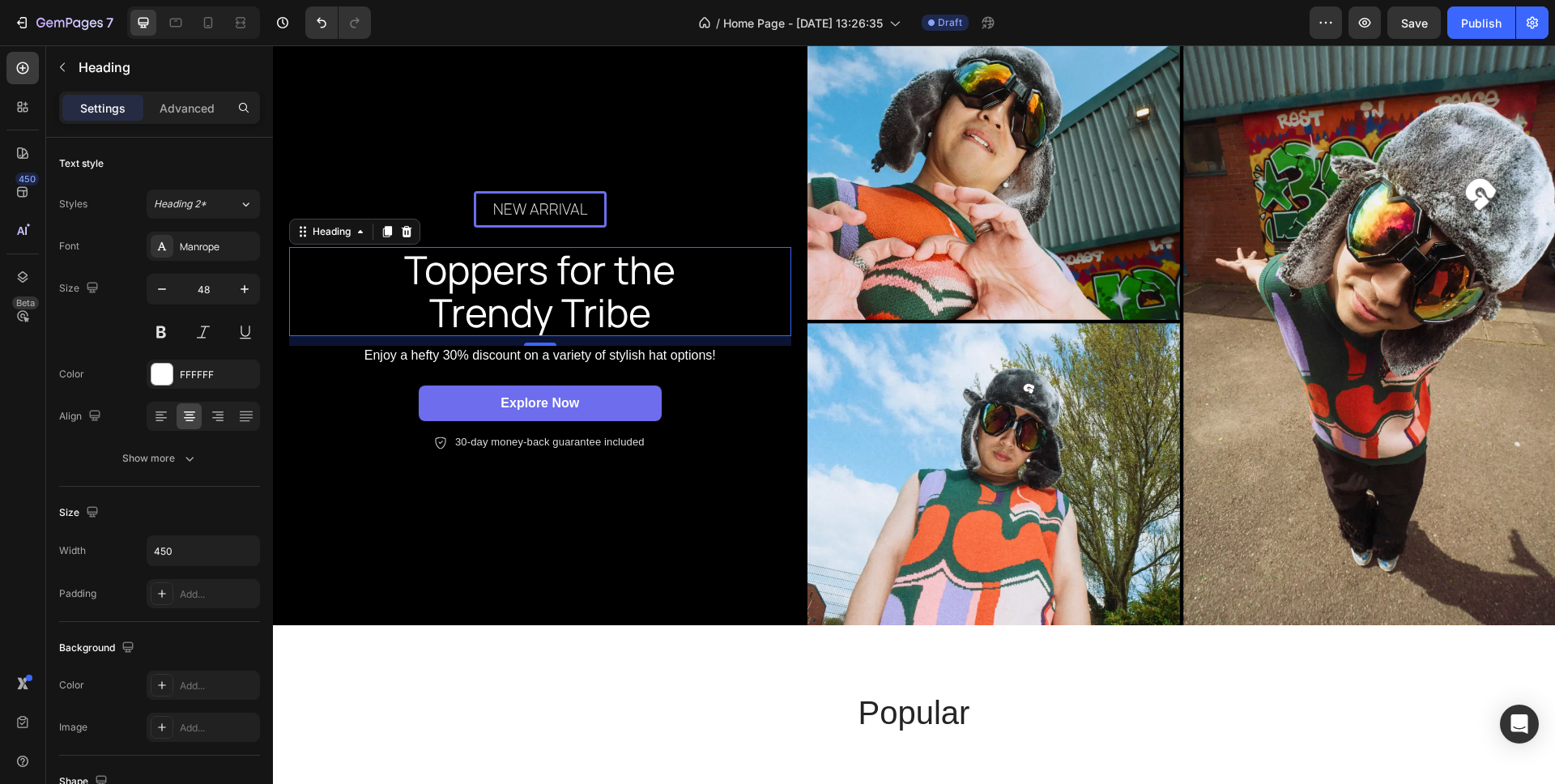
click at [593, 307] on h2 "Toppers for the Trendy Tribe" at bounding box center [541, 291] width 365 height 89
click at [593, 307] on p "Toppers for the Trendy Tribe" at bounding box center [541, 291] width 362 height 86
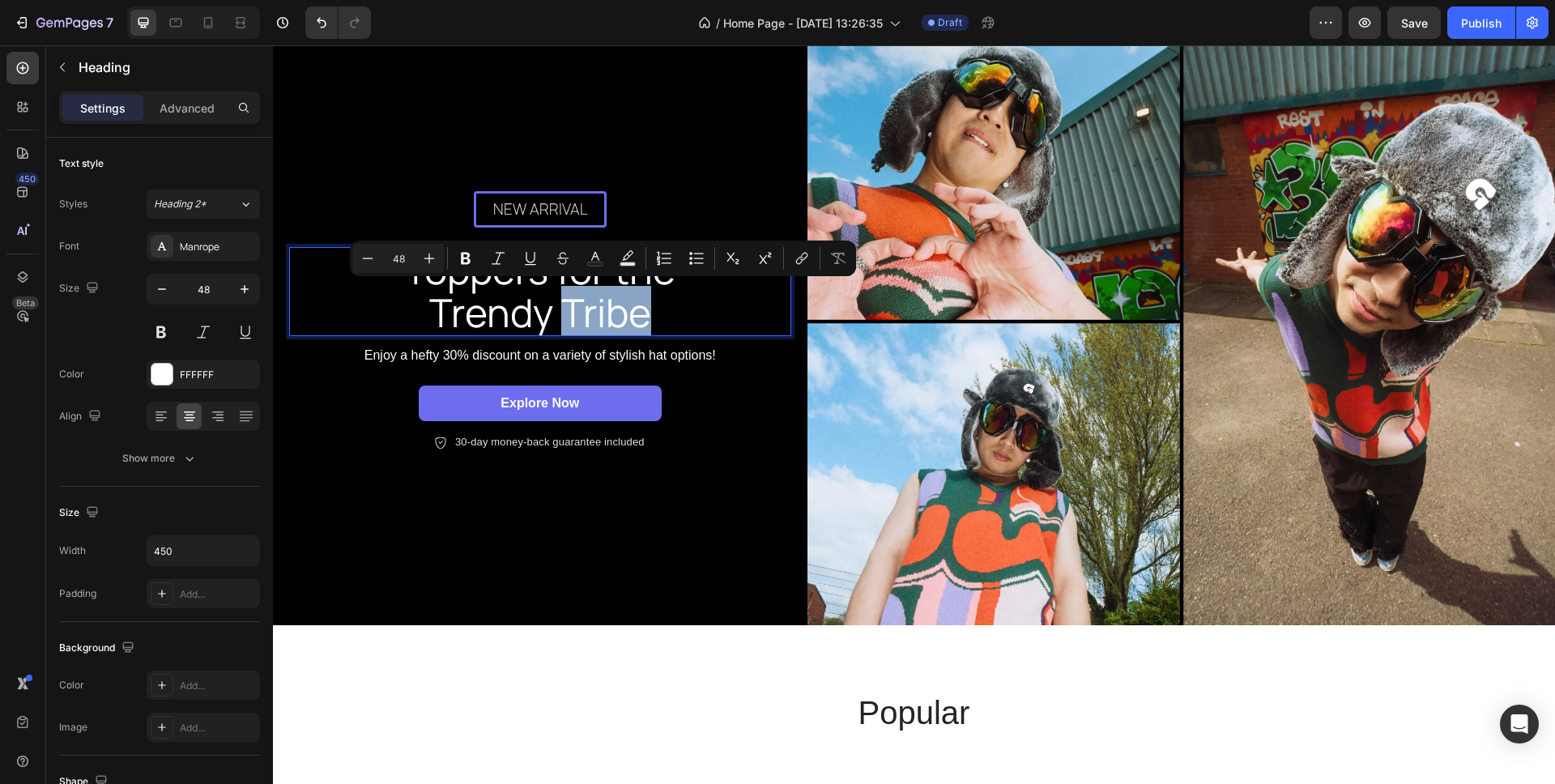
click at [559, 307] on p "Toppers for the Trendy Tribe" at bounding box center [541, 291] width 362 height 86
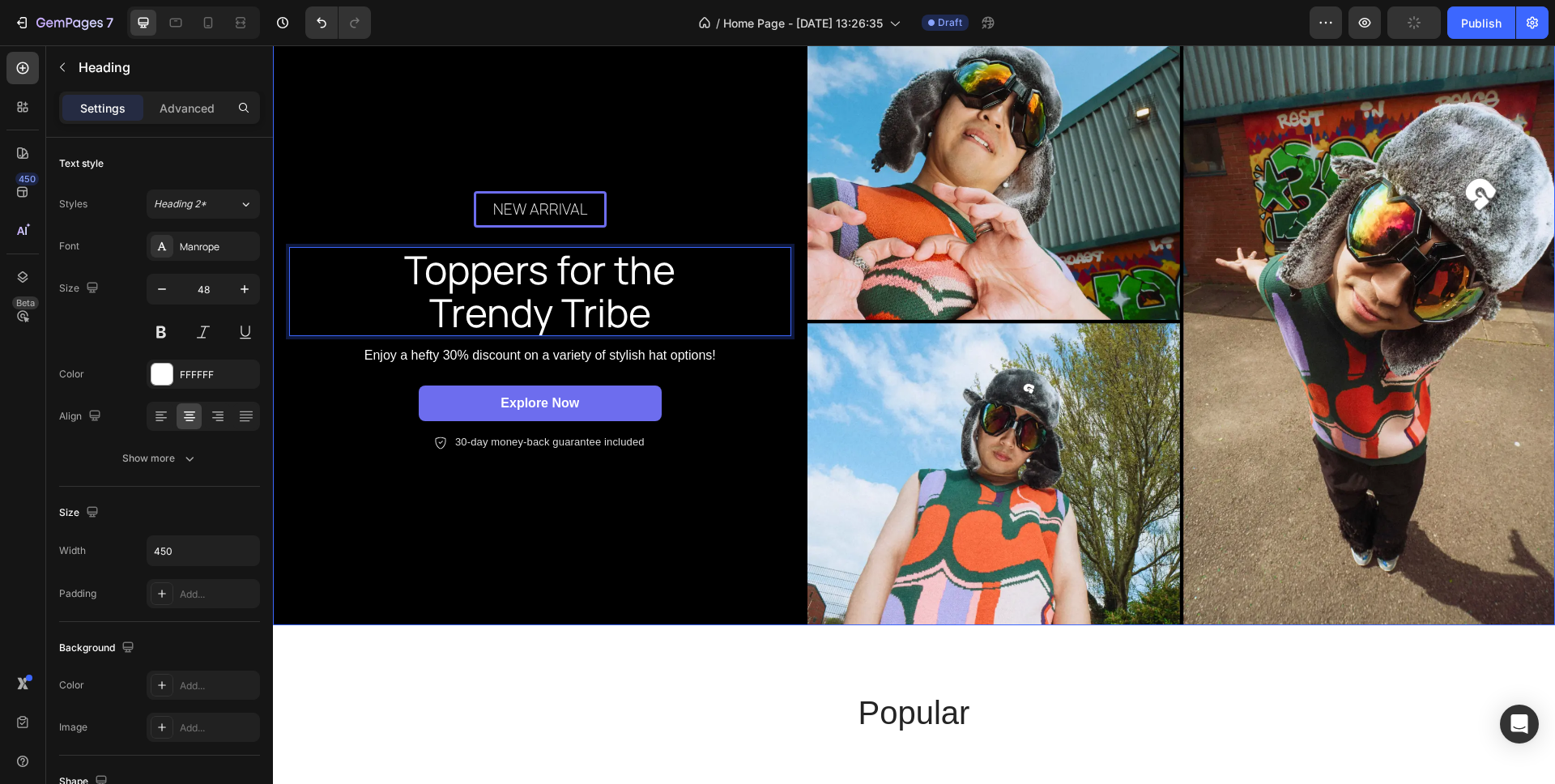
click at [707, 524] on div "New arrival Text Block Row Toppers for the Trendy Tribe Heading 12 Enjoy a heft…" at bounding box center [541, 322] width 535 height 608
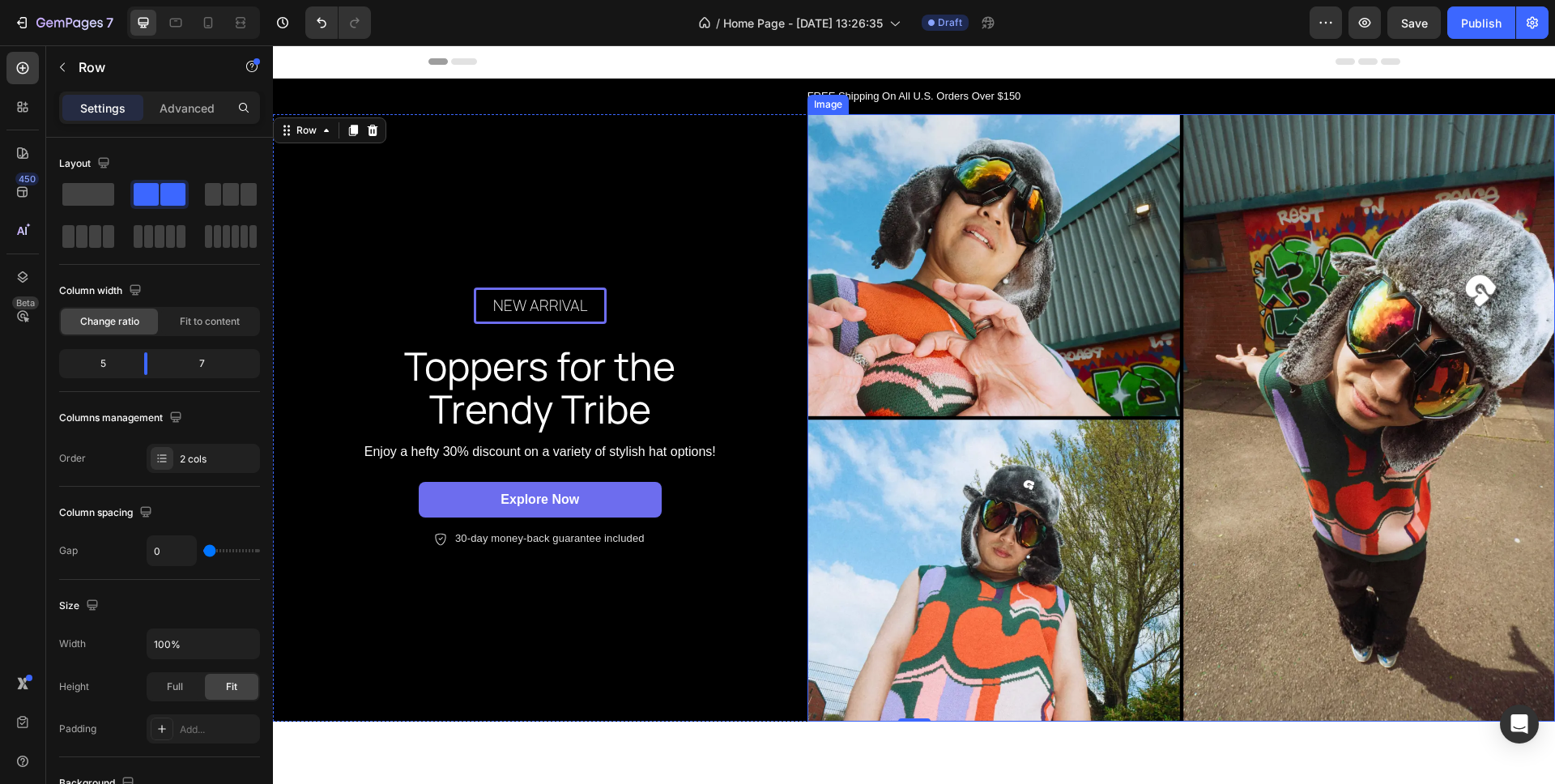
scroll to position [3, 0]
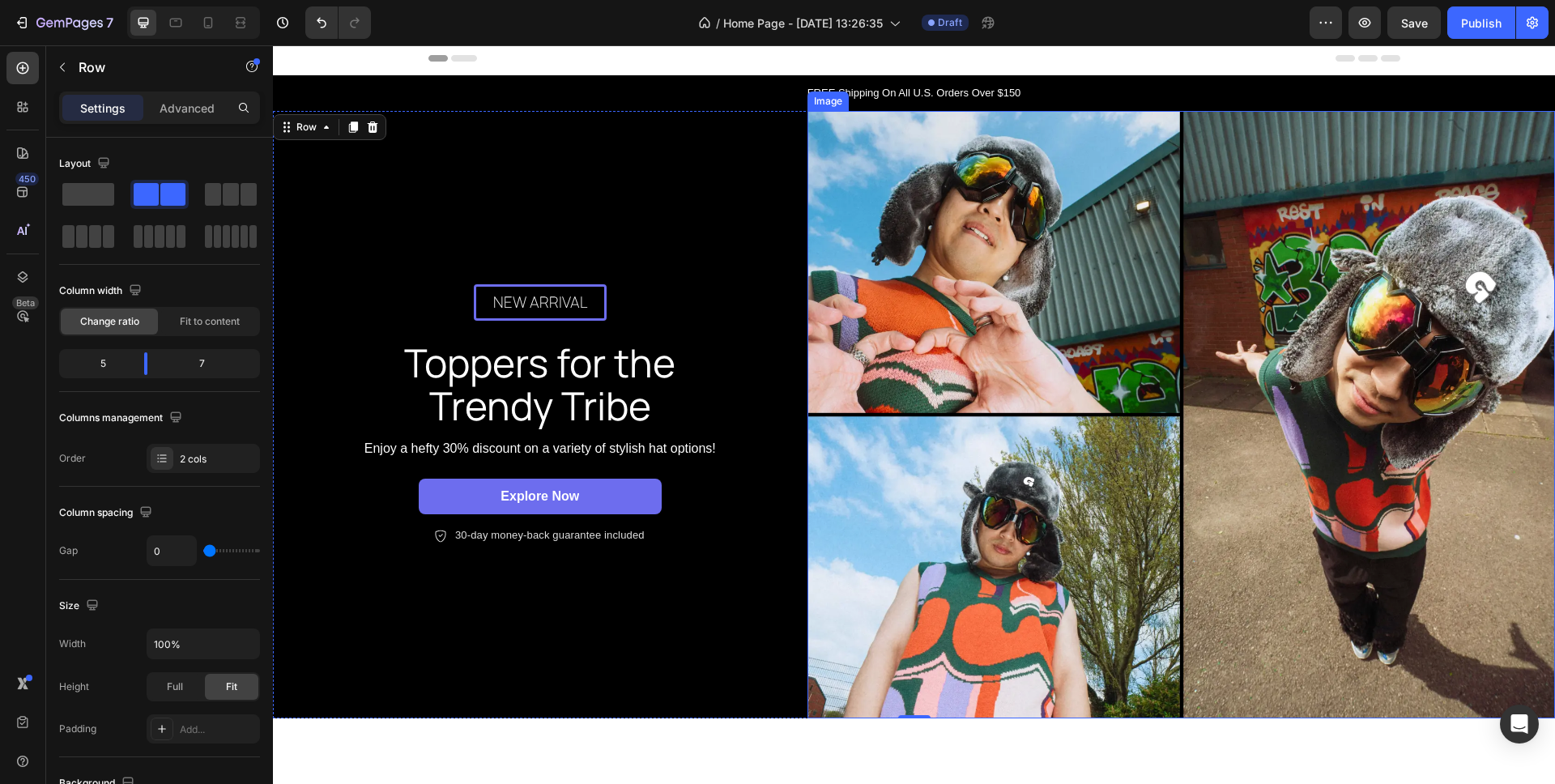
click at [1028, 301] on img at bounding box center [1182, 414] width 748 height 608
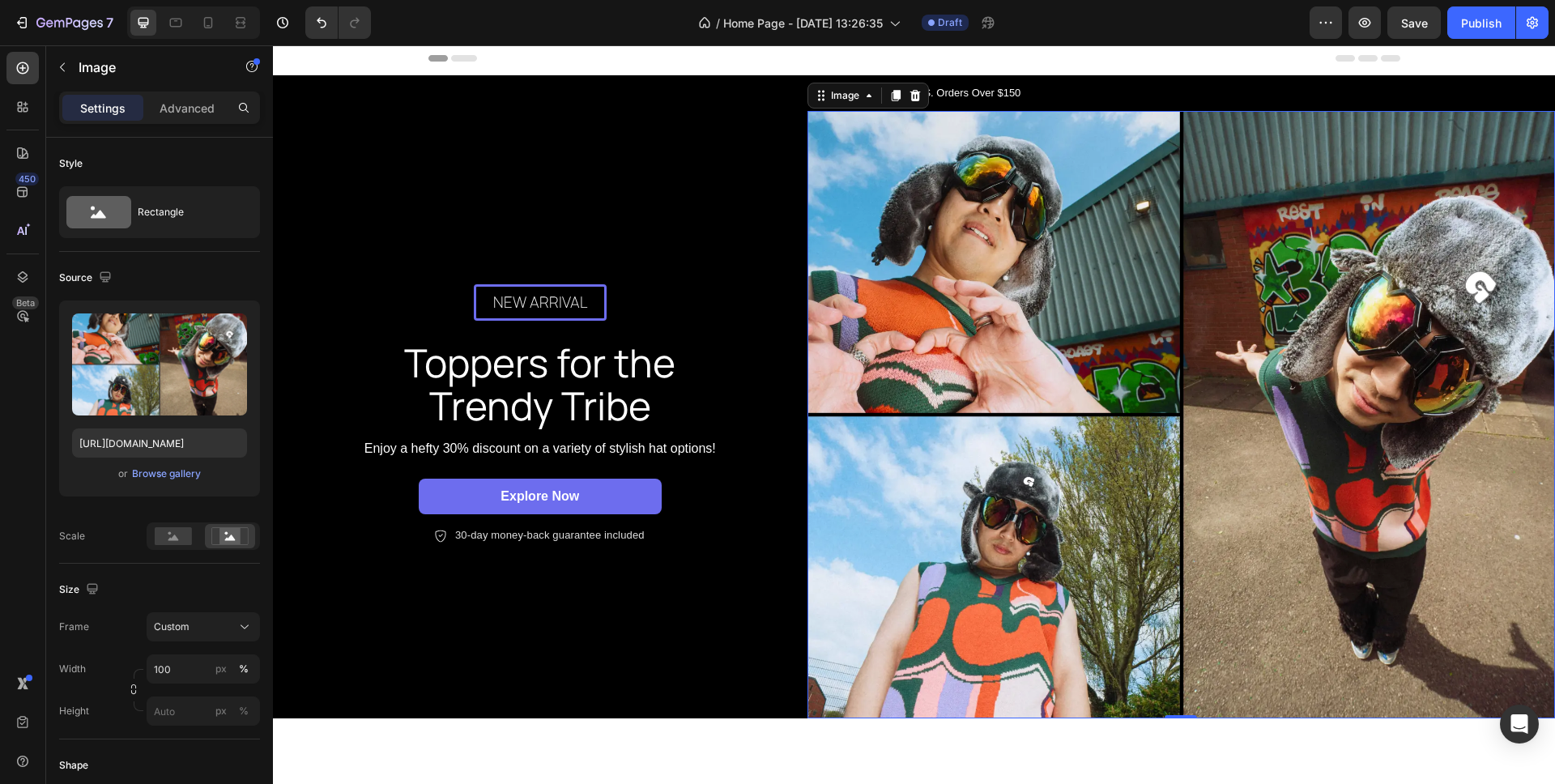
click at [1069, 492] on img at bounding box center [1182, 414] width 748 height 608
click at [1241, 461] on img at bounding box center [1182, 414] width 748 height 608
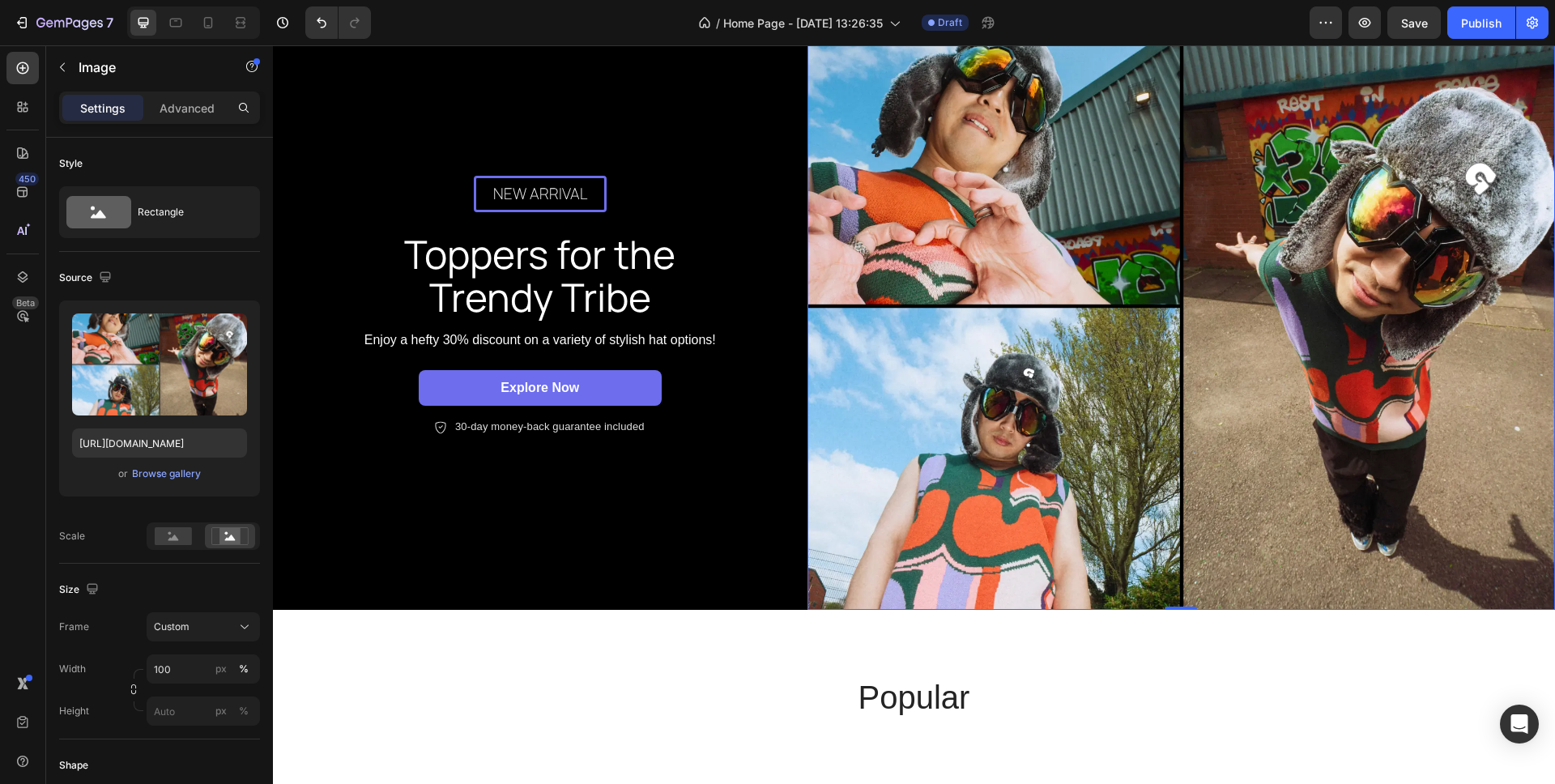
scroll to position [113, 0]
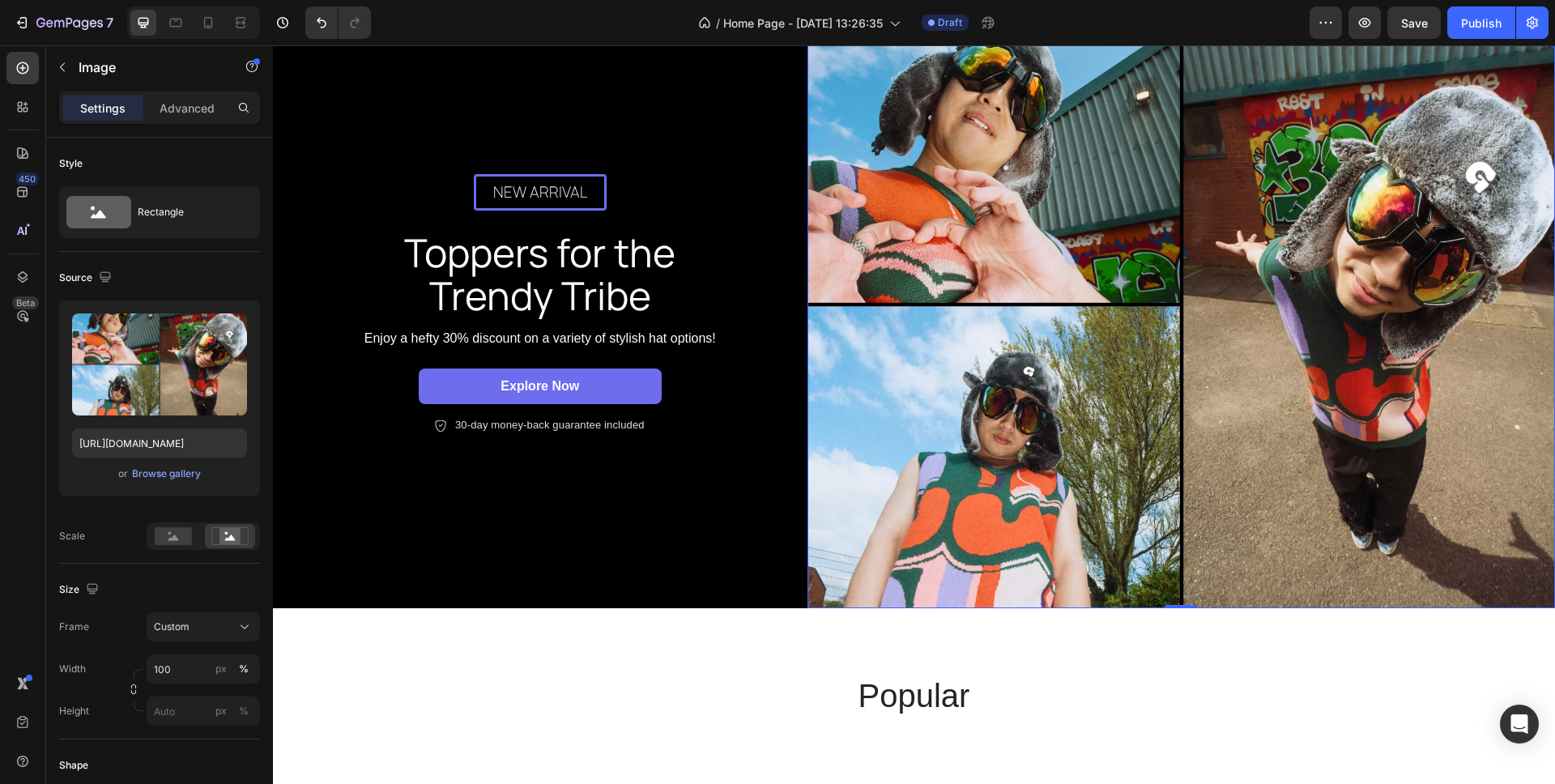
click at [1000, 276] on img at bounding box center [1182, 305] width 748 height 608
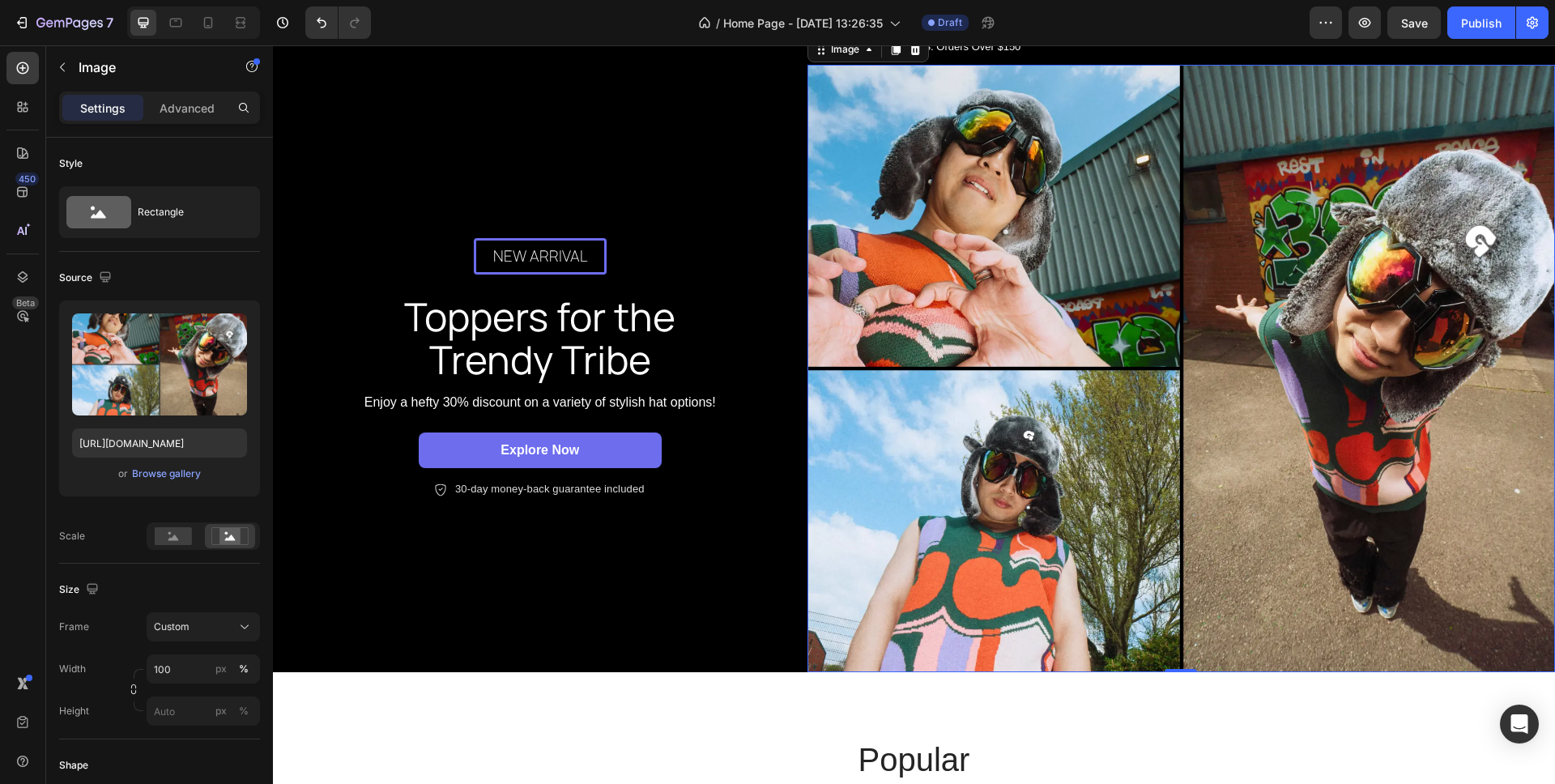
scroll to position [0, 0]
